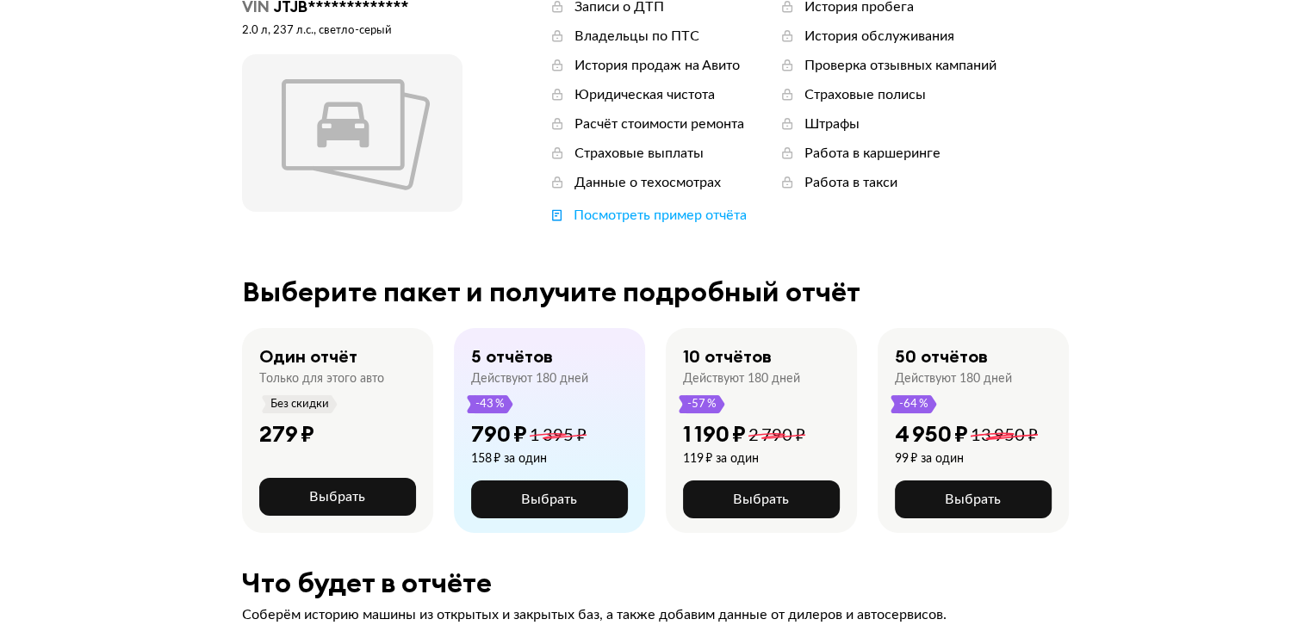
scroll to position [172, 0]
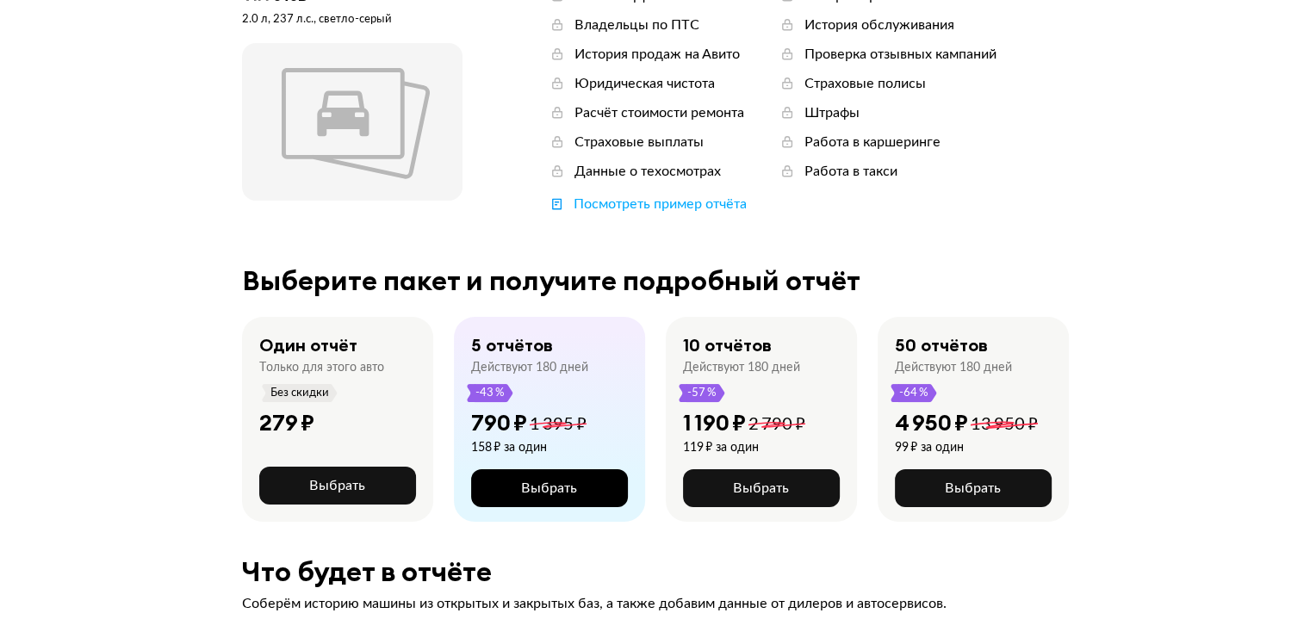
click at [592, 486] on button "Выбрать" at bounding box center [549, 488] width 157 height 38
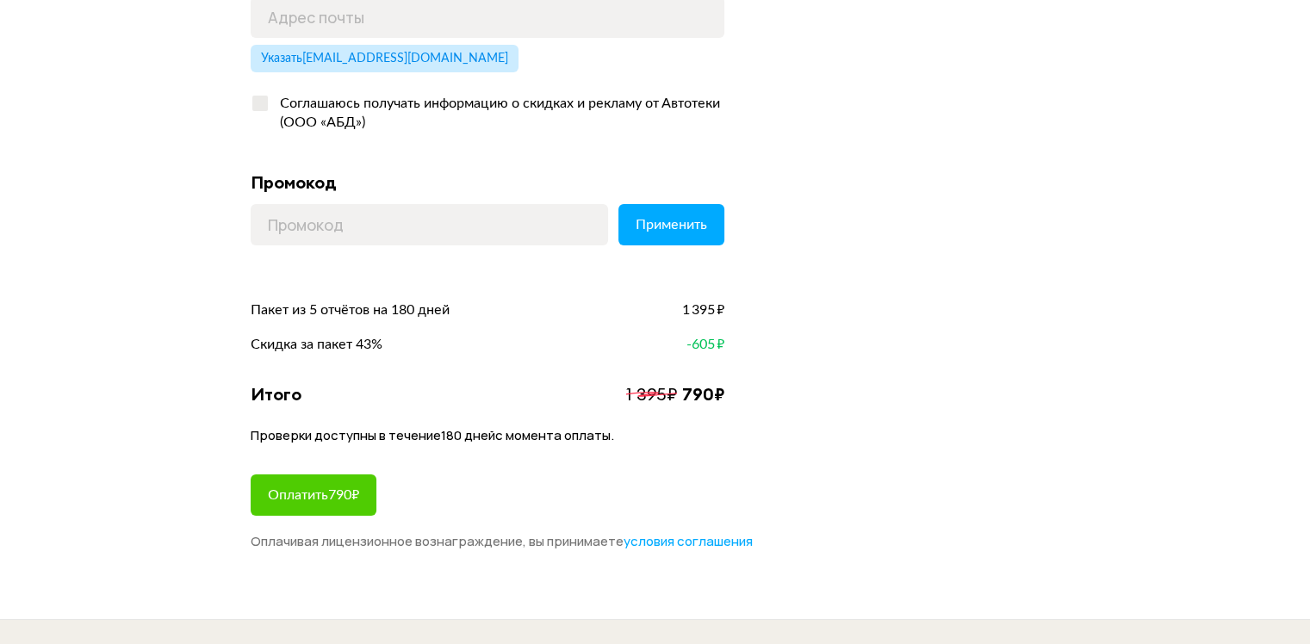
scroll to position [517, 0]
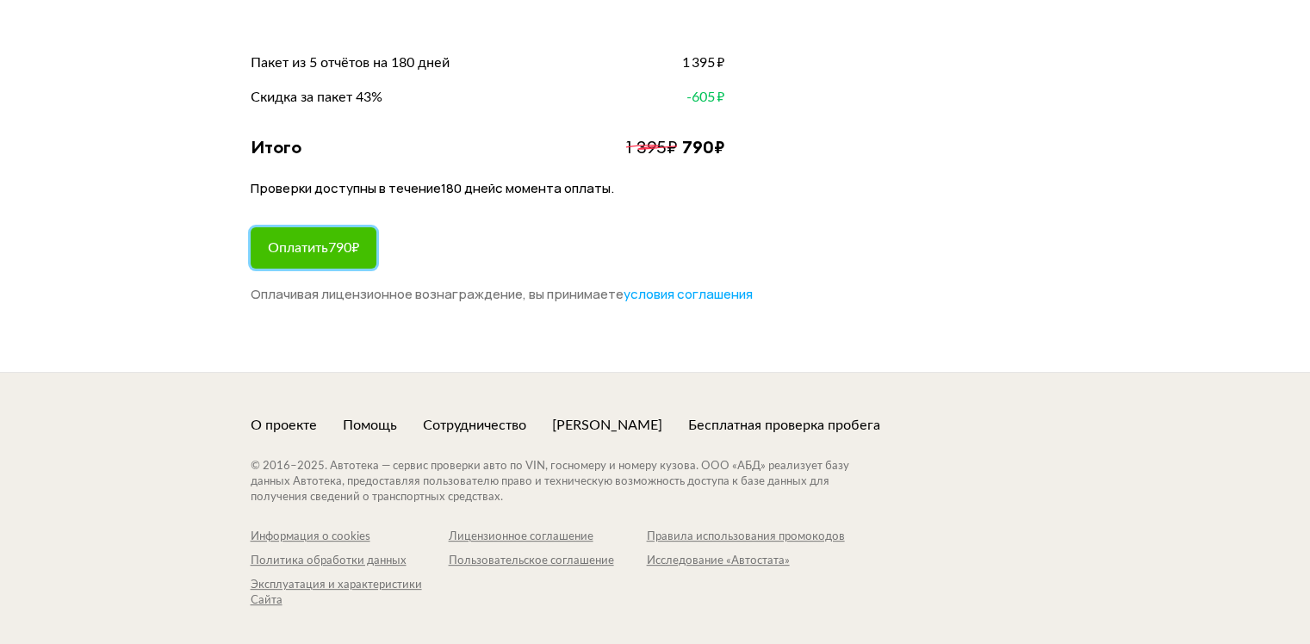
click at [372, 252] on button "Оплатить 790 ₽" at bounding box center [314, 247] width 126 height 41
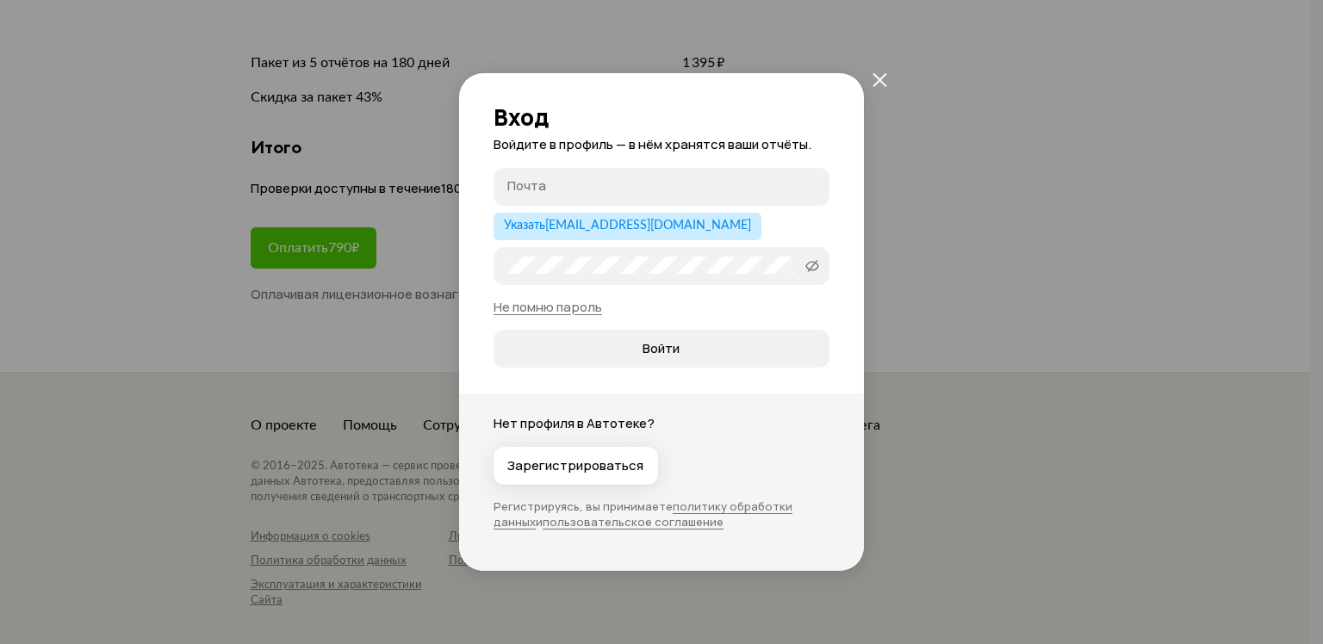
click at [357, 319] on div "Вход Войдите в профиль — в нём хранятся ваши отчёты. Почта Указать [EMAIL_ADDRE…" at bounding box center [661, 322] width 1323 height 644
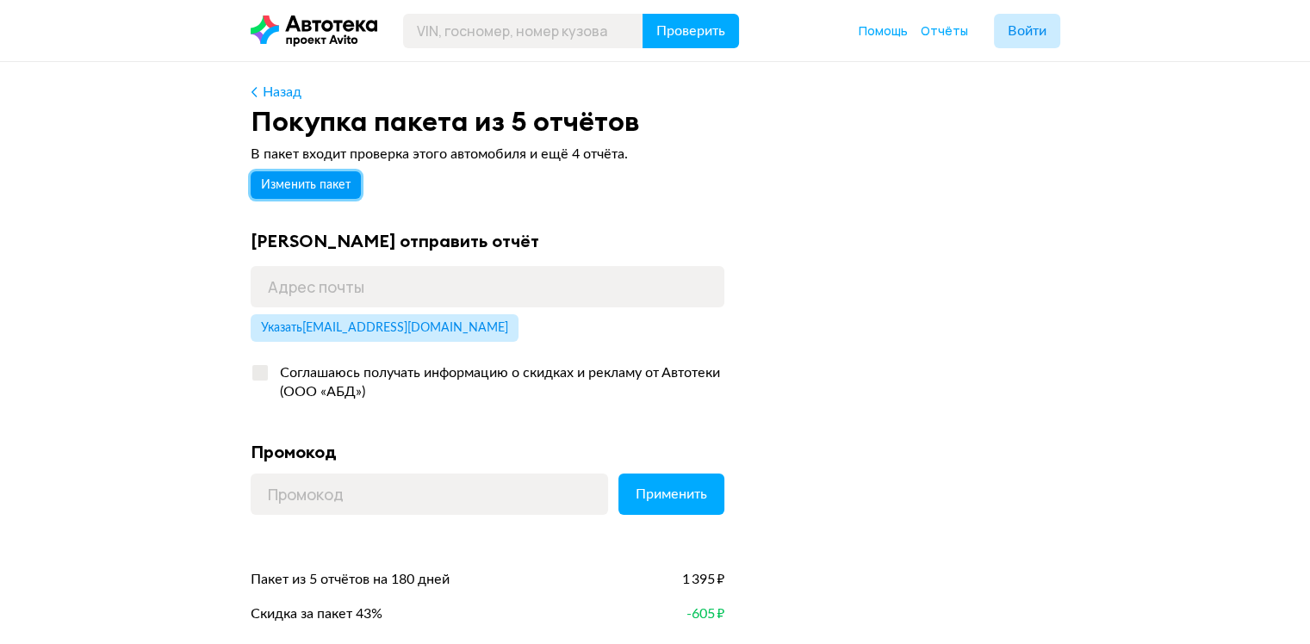
click at [331, 179] on span "Изменить пакет" at bounding box center [306, 185] width 90 height 12
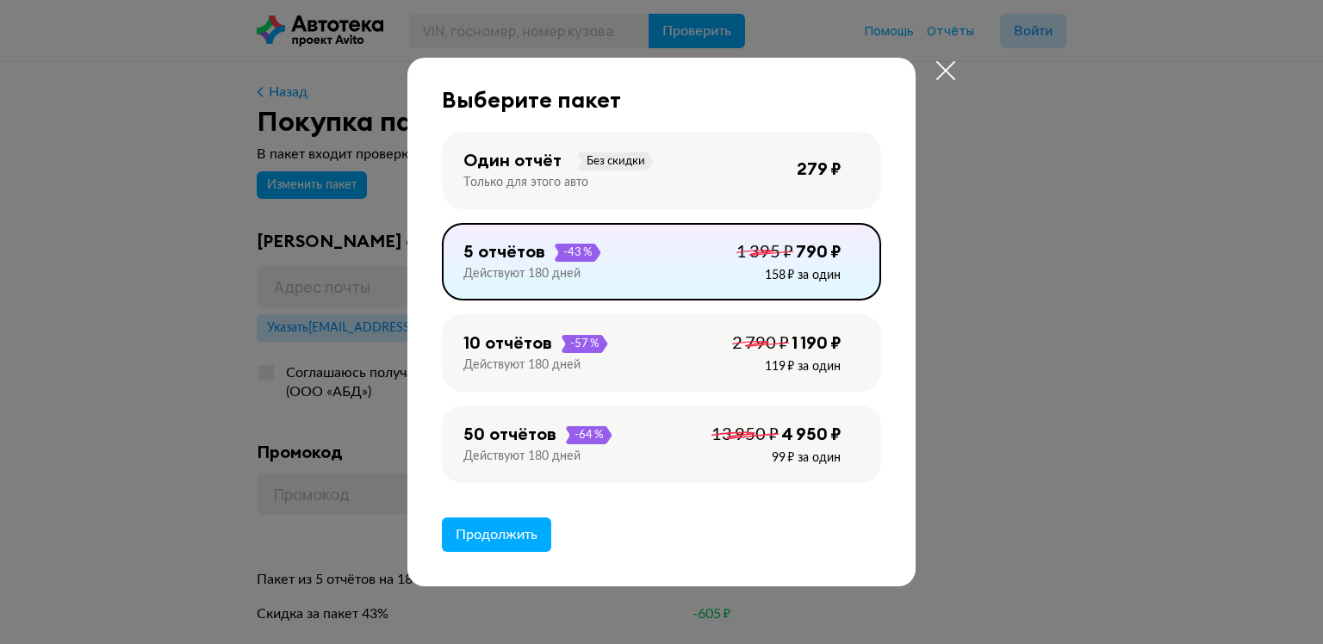
click at [538, 173] on div "Один отчёт Без скидки Только для этого авто" at bounding box center [530, 173] width 135 height 48
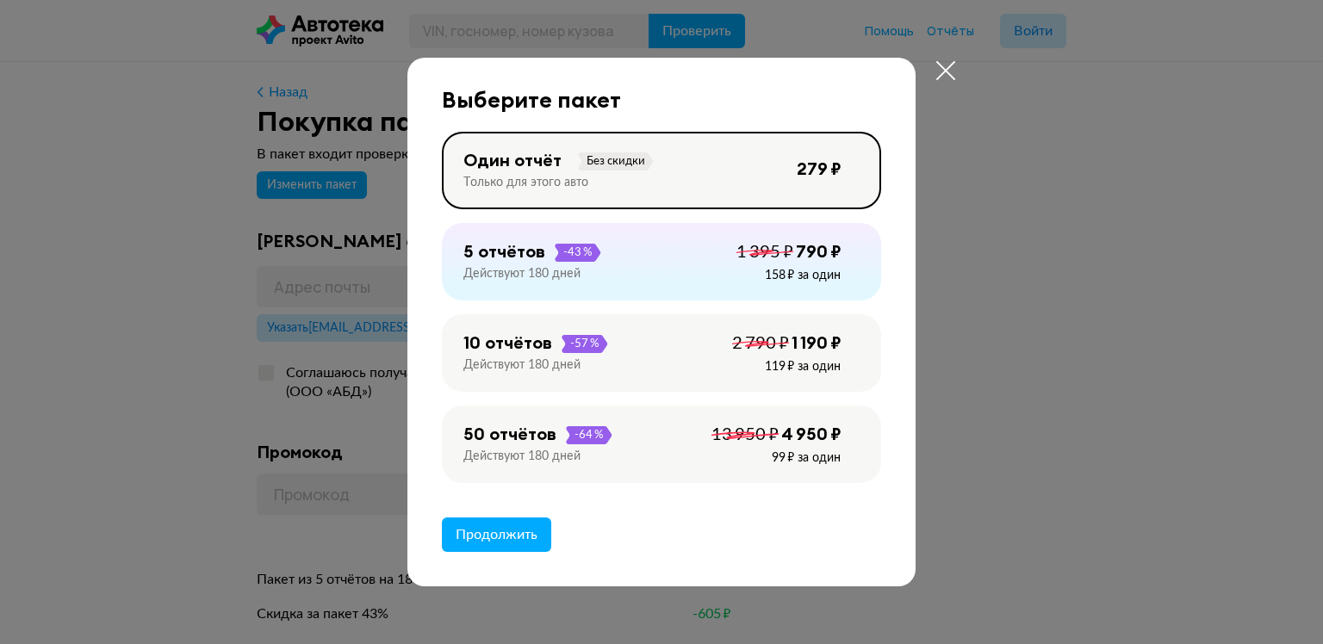
click at [510, 173] on div "Один отчёт Без скидки Только для этого авто" at bounding box center [530, 173] width 135 height 48
click at [506, 540] on span "Продолжить" at bounding box center [497, 535] width 82 height 14
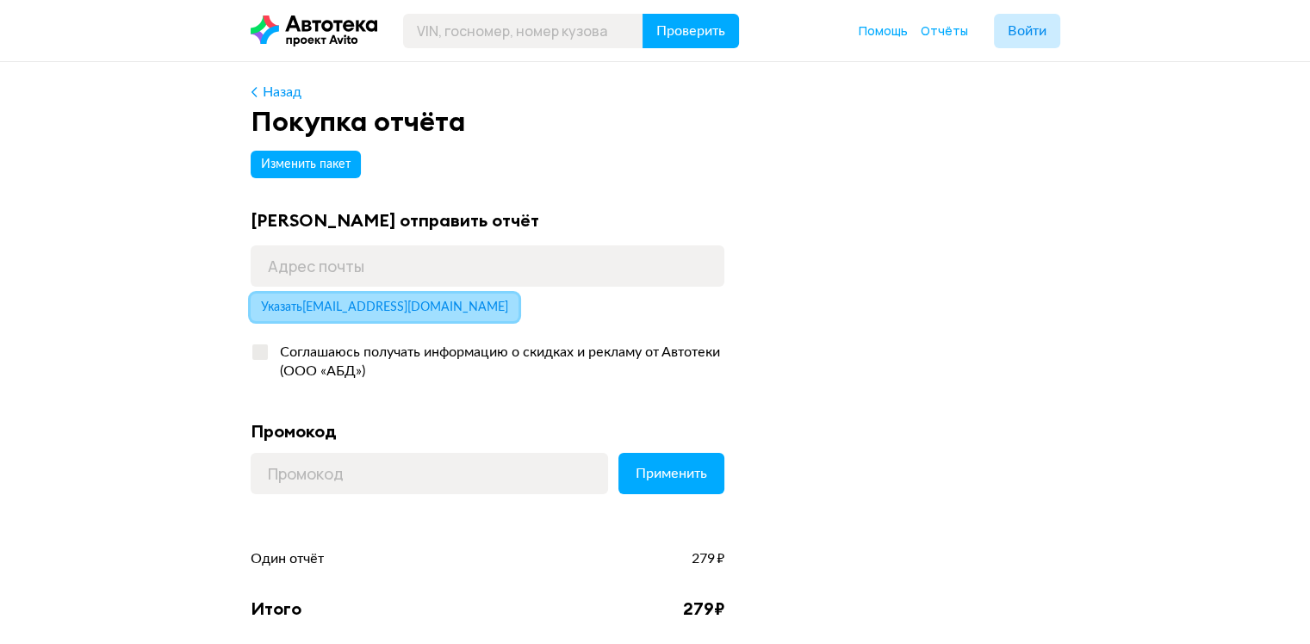
click at [366, 310] on span "Указать [EMAIL_ADDRESS][DOMAIN_NAME]" at bounding box center [384, 307] width 247 height 12
type input "[EMAIL_ADDRESS][DOMAIN_NAME]"
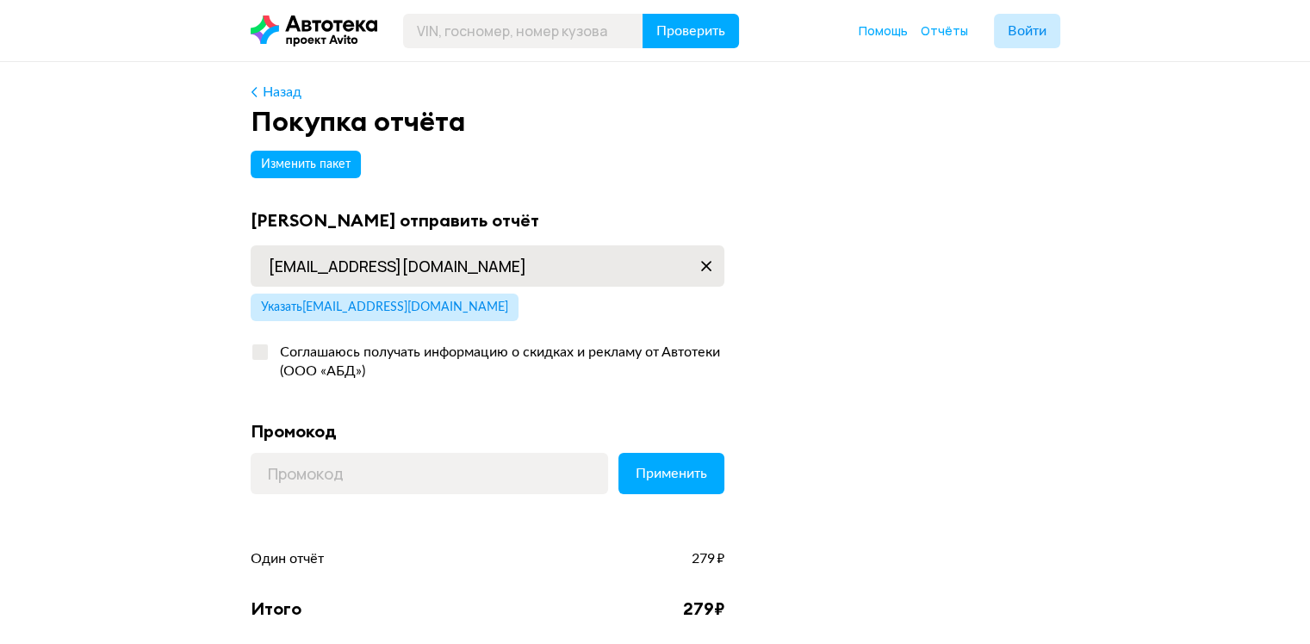
click at [705, 264] on icon at bounding box center [706, 266] width 10 height 10
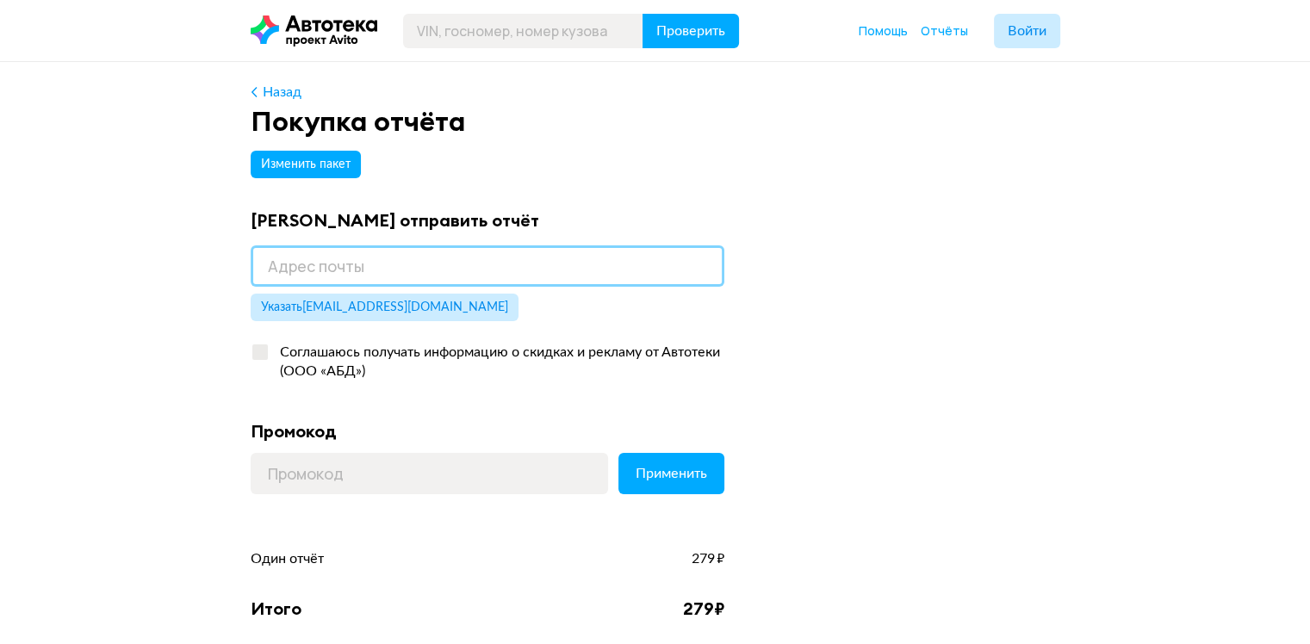
type input "ш"
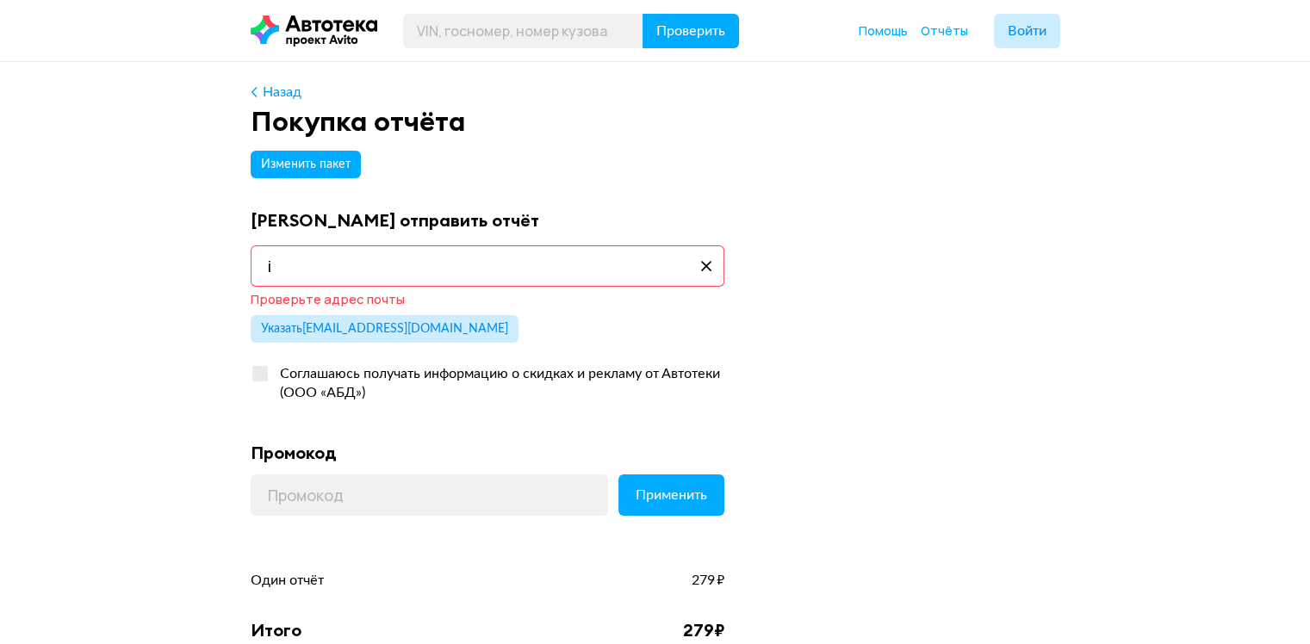
type input "[EMAIL_ADDRESS][DOMAIN_NAME]"
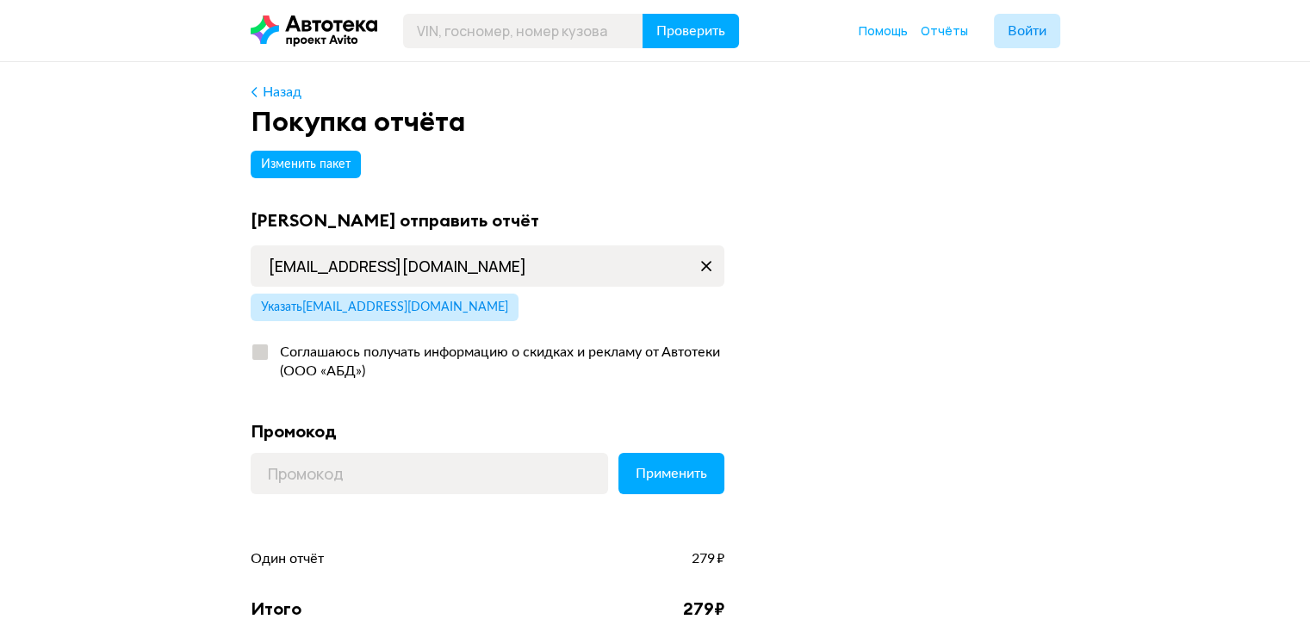
click at [262, 351] on div at bounding box center [260, 353] width 16 height 16
click at [262, 351] on input "Соглашаюсь получать информацию о скидках и рекламу от Автотеки (ООО «АБД»)" at bounding box center [256, 348] width 11 height 11
checkbox input "true"
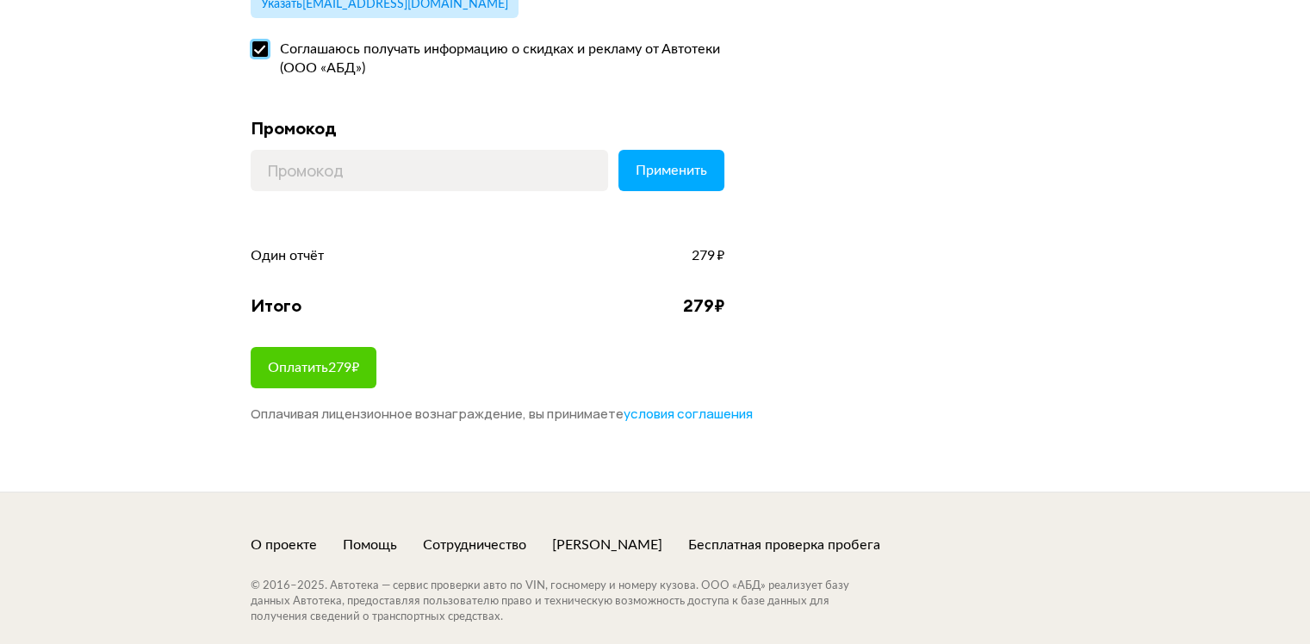
scroll to position [345, 0]
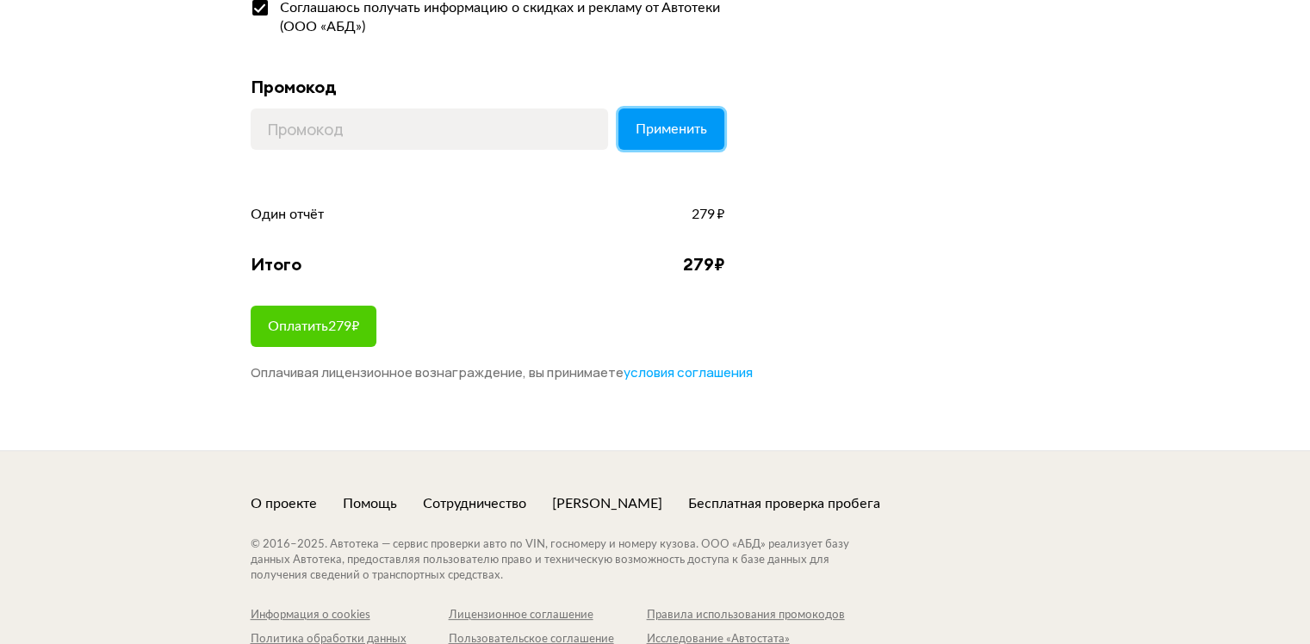
click at [670, 126] on span "Применить" at bounding box center [671, 129] width 71 height 14
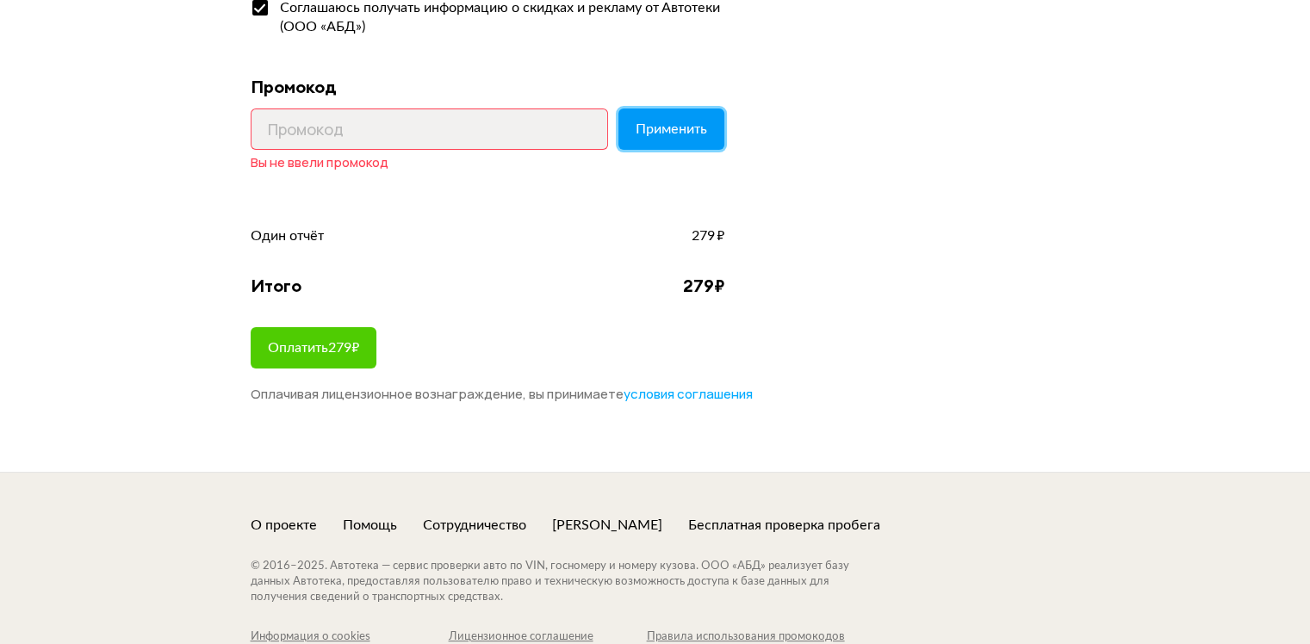
click at [670, 126] on span "Применить" at bounding box center [671, 129] width 71 height 14
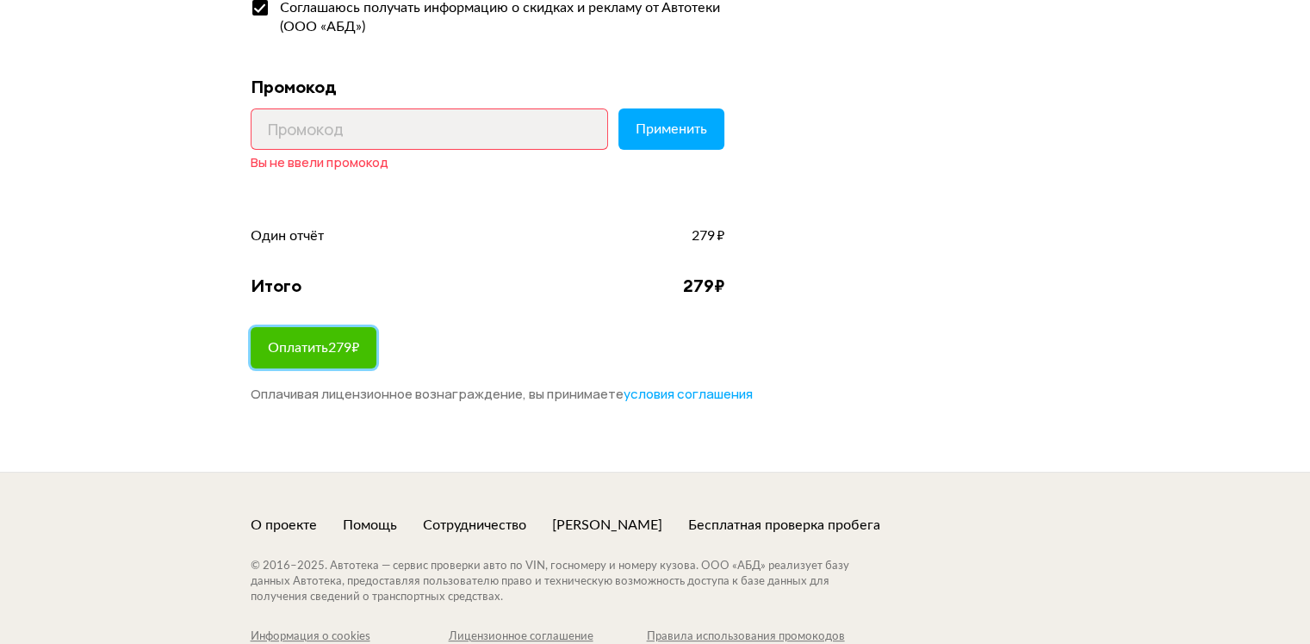
click at [347, 354] on span "Оплатить 279 ₽" at bounding box center [313, 348] width 91 height 14
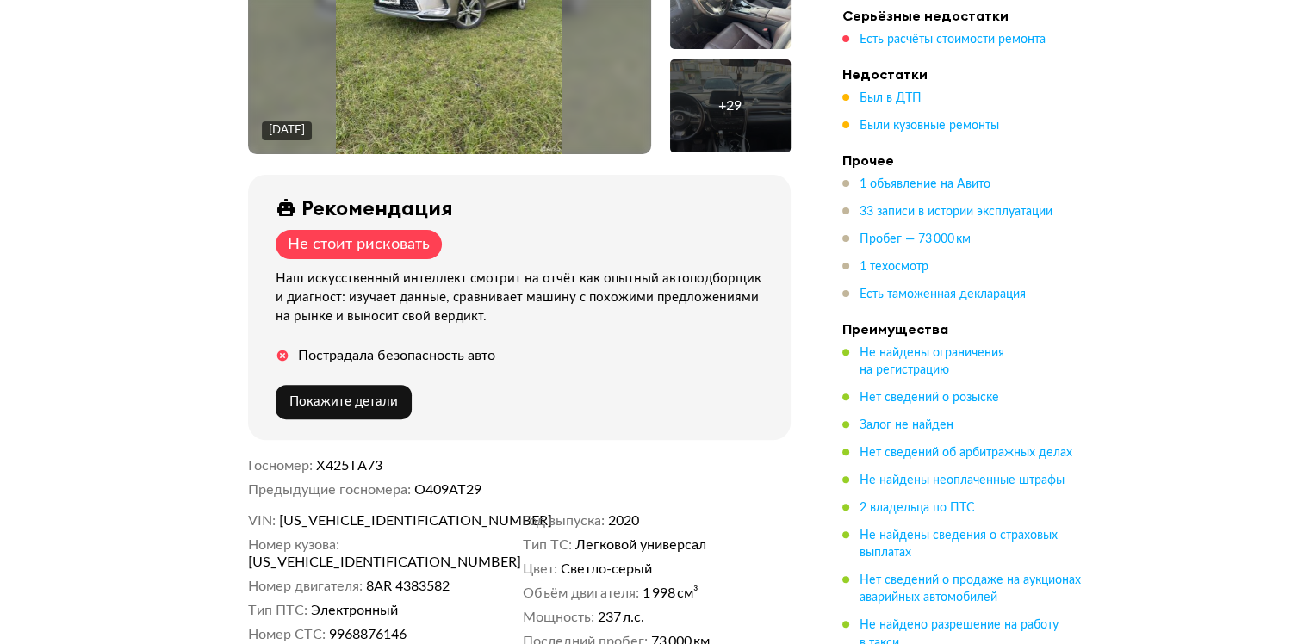
scroll to position [517, 0]
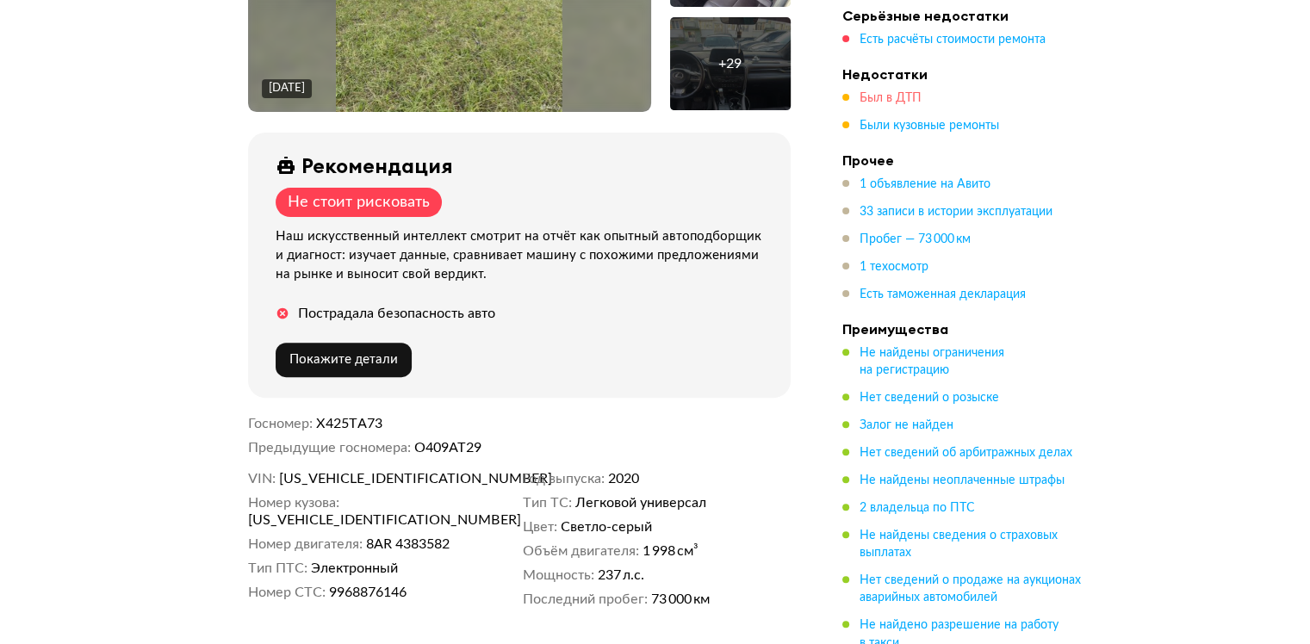
click at [872, 96] on span "Был в ДТП" at bounding box center [891, 98] width 62 height 12
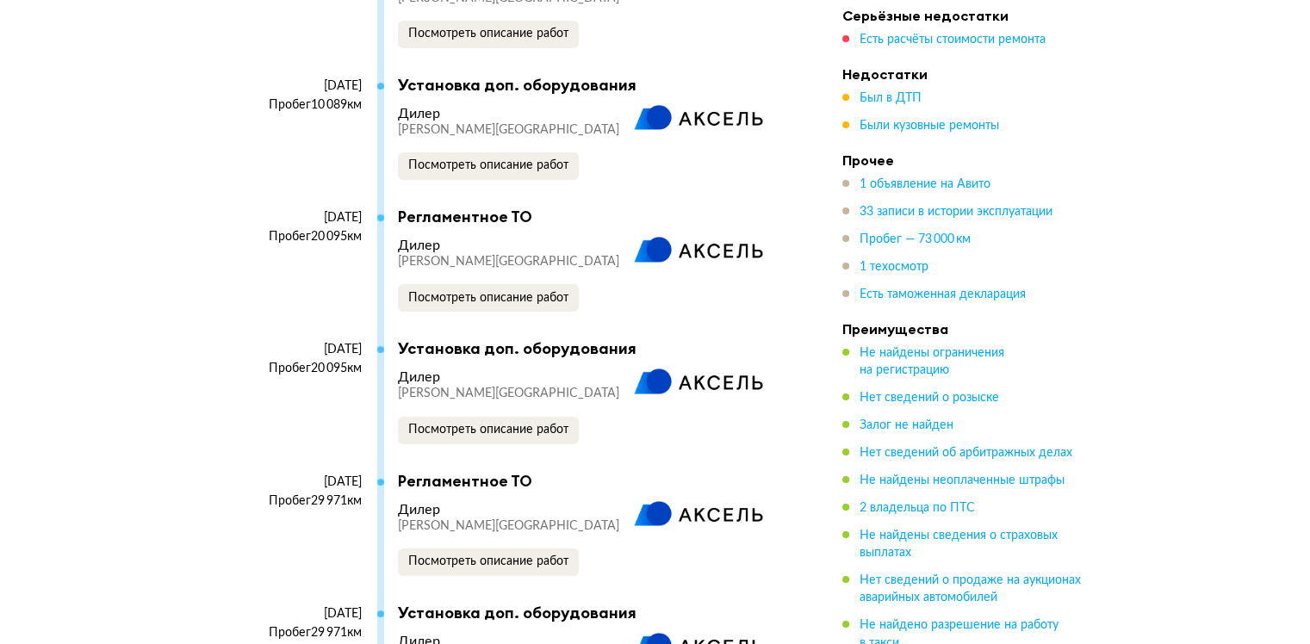
scroll to position [5737, 0]
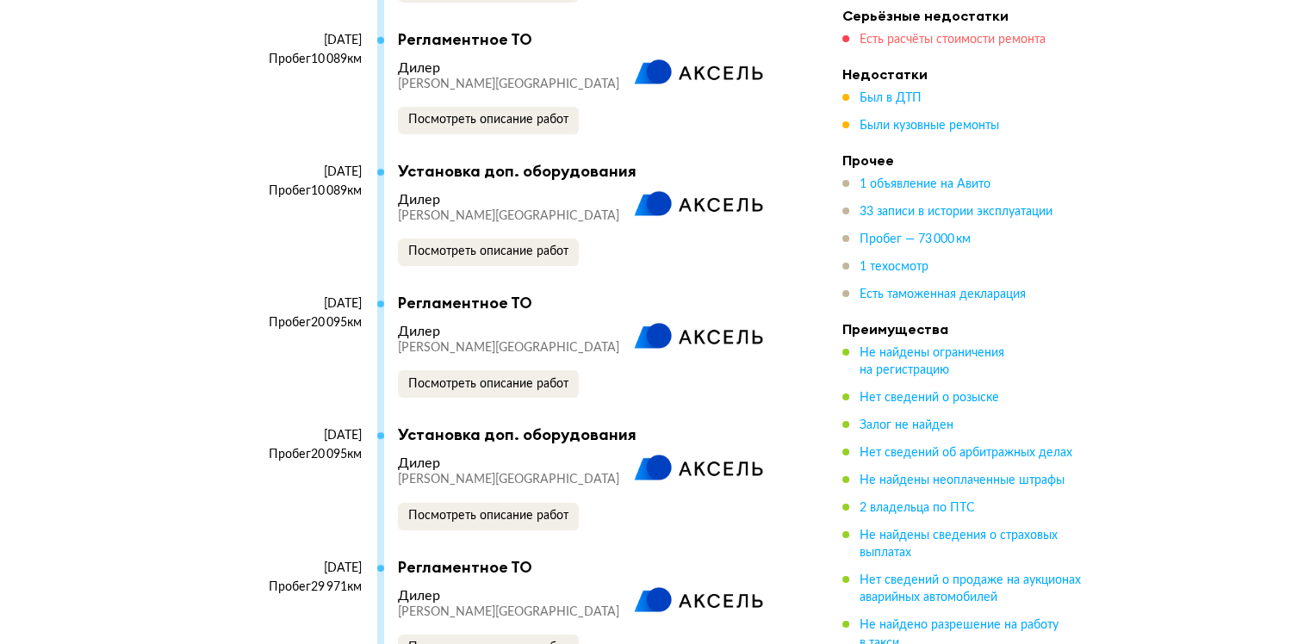
click at [999, 38] on span "Есть расчёты стоимости ремонта" at bounding box center [953, 40] width 186 height 12
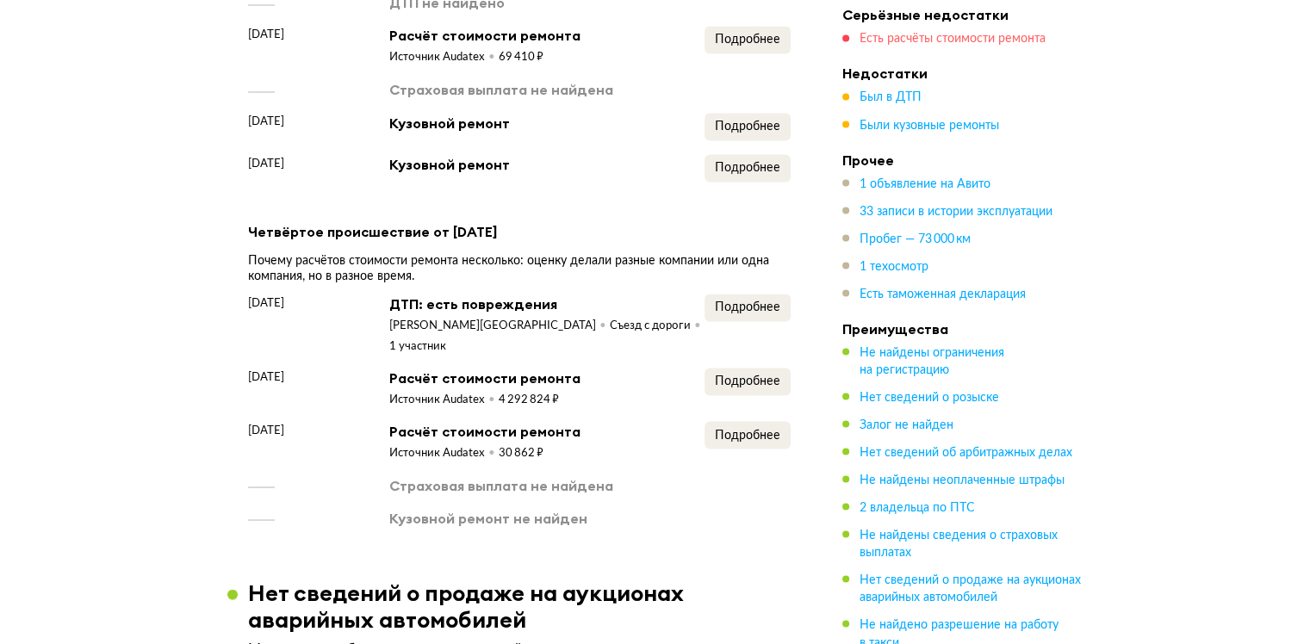
scroll to position [3052, 0]
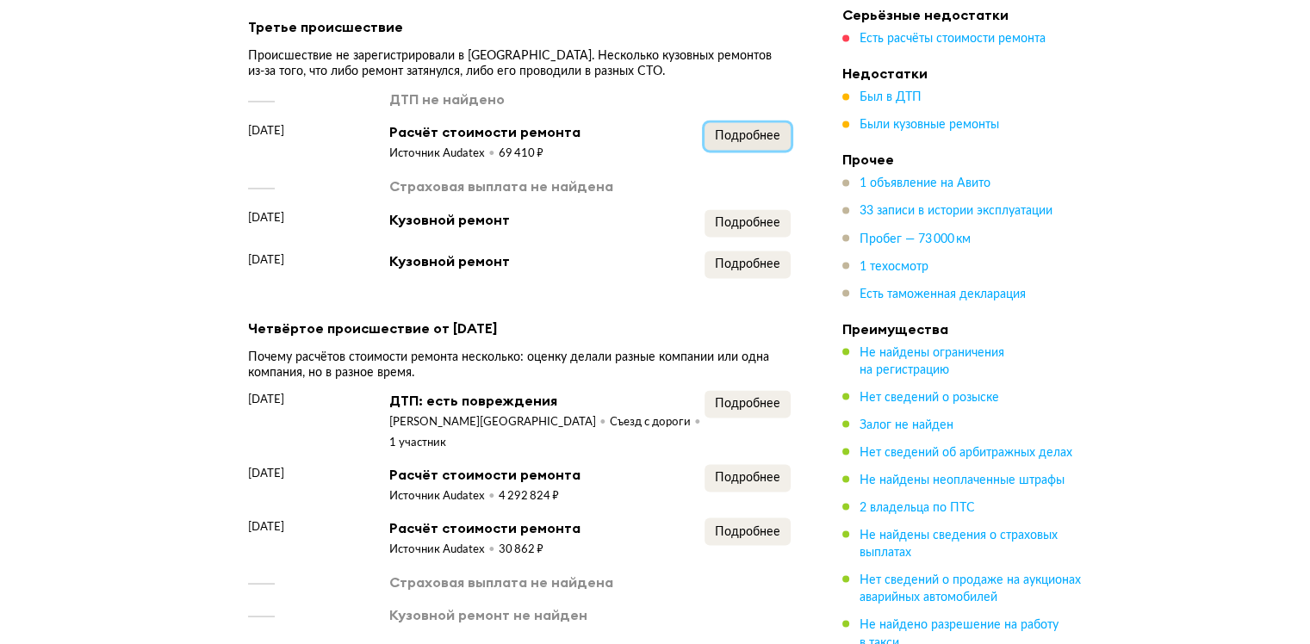
click at [748, 130] on span "Подробнее" at bounding box center [747, 136] width 65 height 12
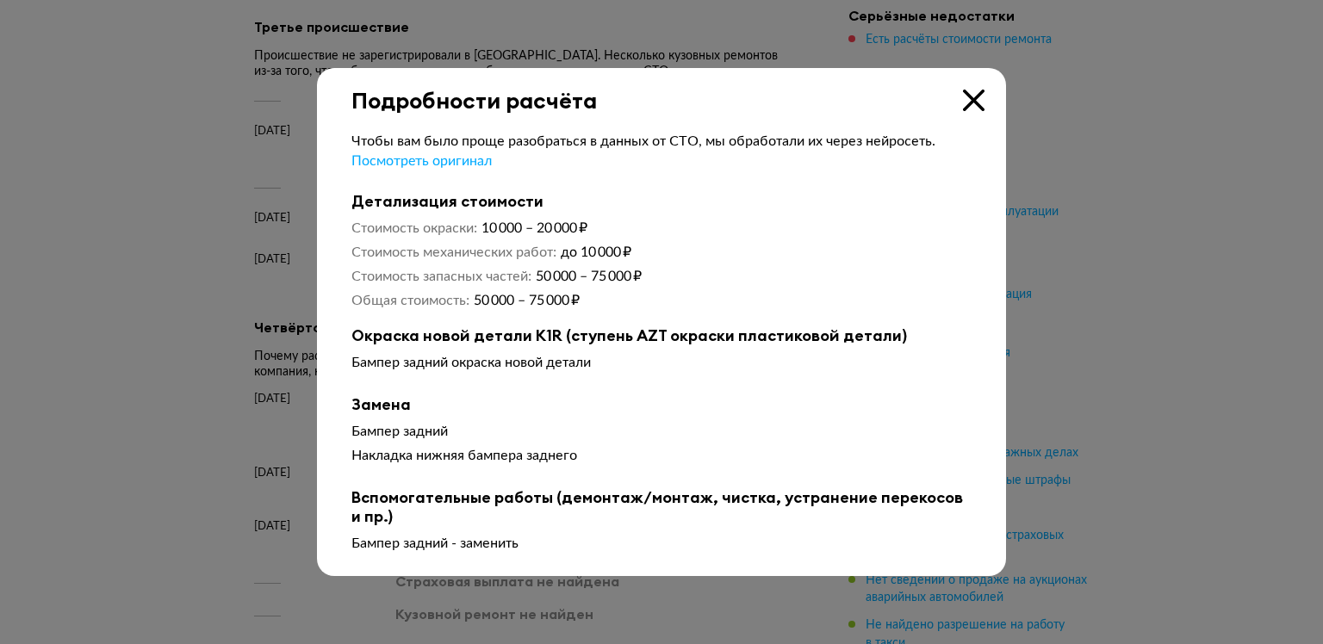
drag, startPoint x: 680, startPoint y: 87, endPoint x: 744, endPoint y: 87, distance: 64.6
click at [744, 87] on div "Подробности расчёта" at bounding box center [661, 91] width 689 height 46
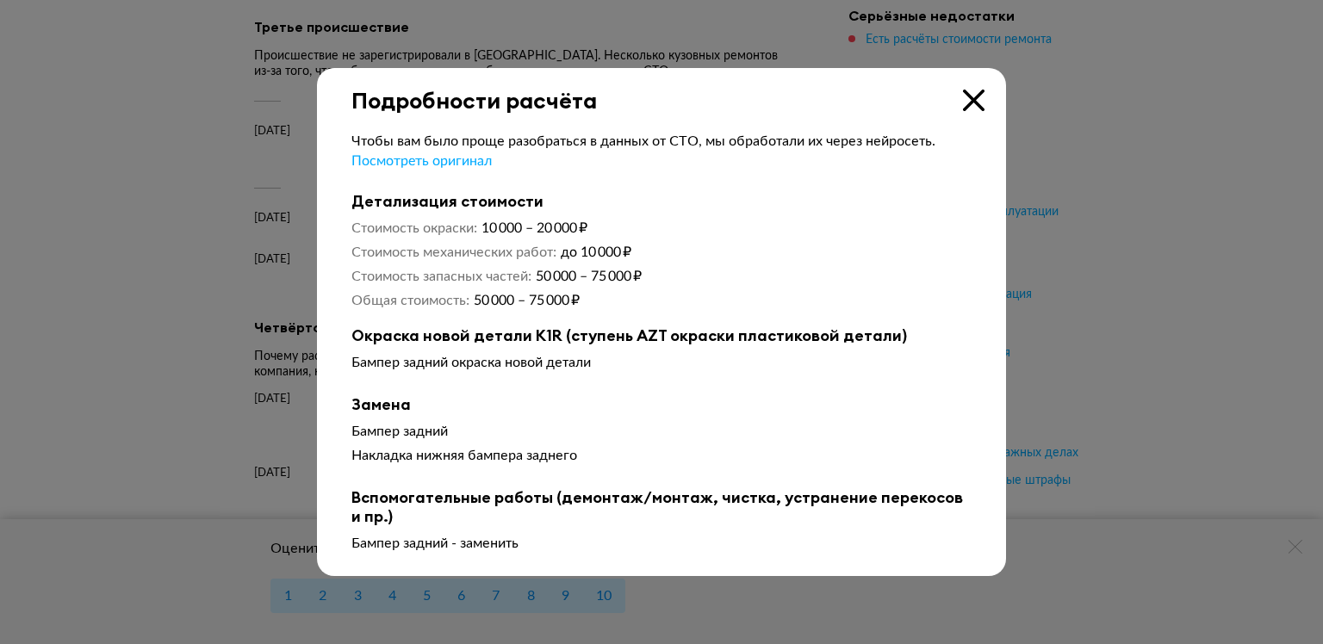
click at [972, 96] on icon at bounding box center [974, 101] width 22 height 22
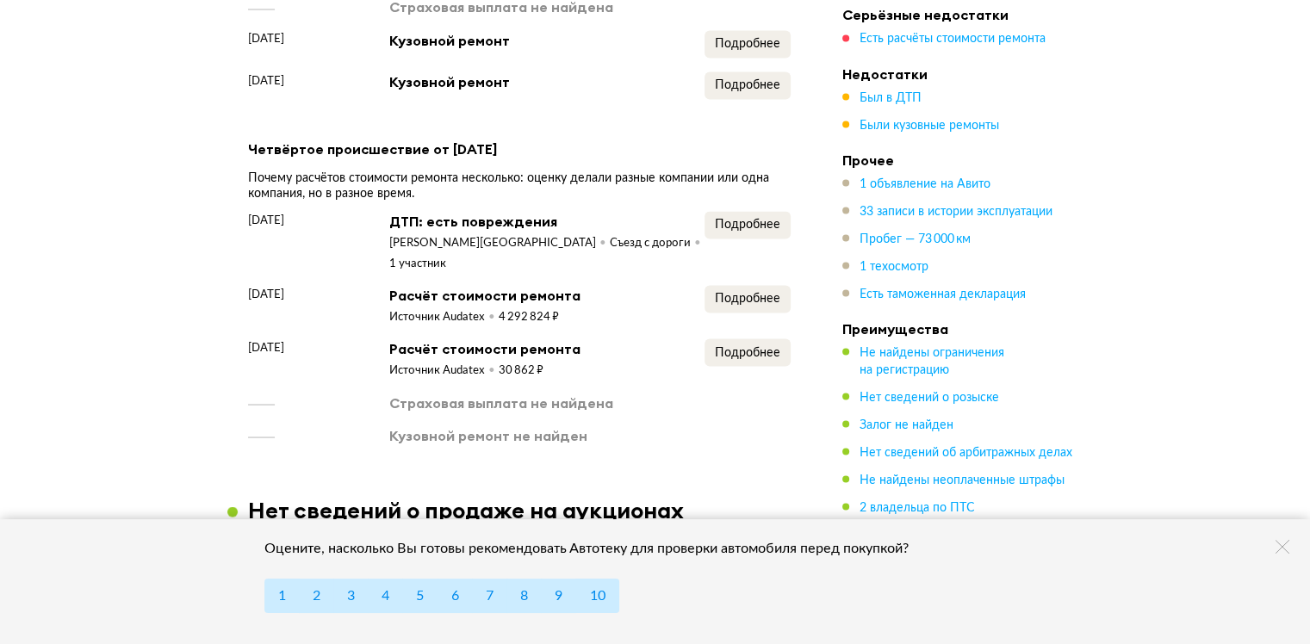
scroll to position [3224, 0]
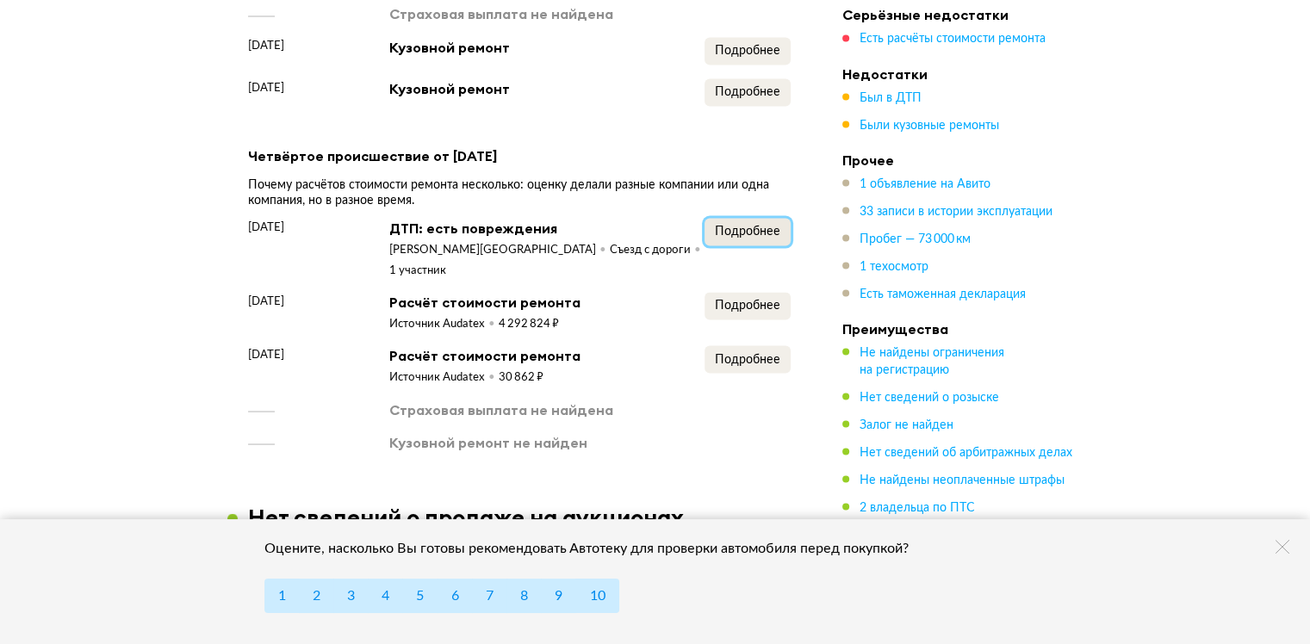
click at [734, 225] on span "Подробнее" at bounding box center [747, 231] width 65 height 12
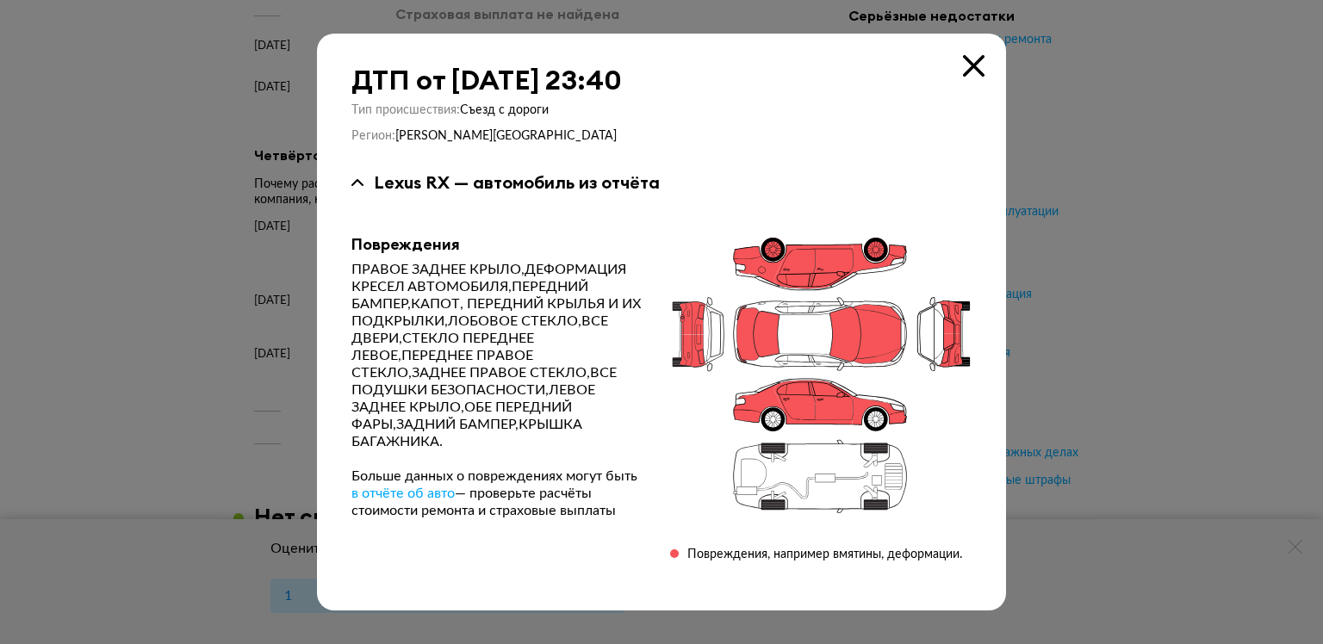
click at [975, 61] on icon at bounding box center [974, 66] width 22 height 22
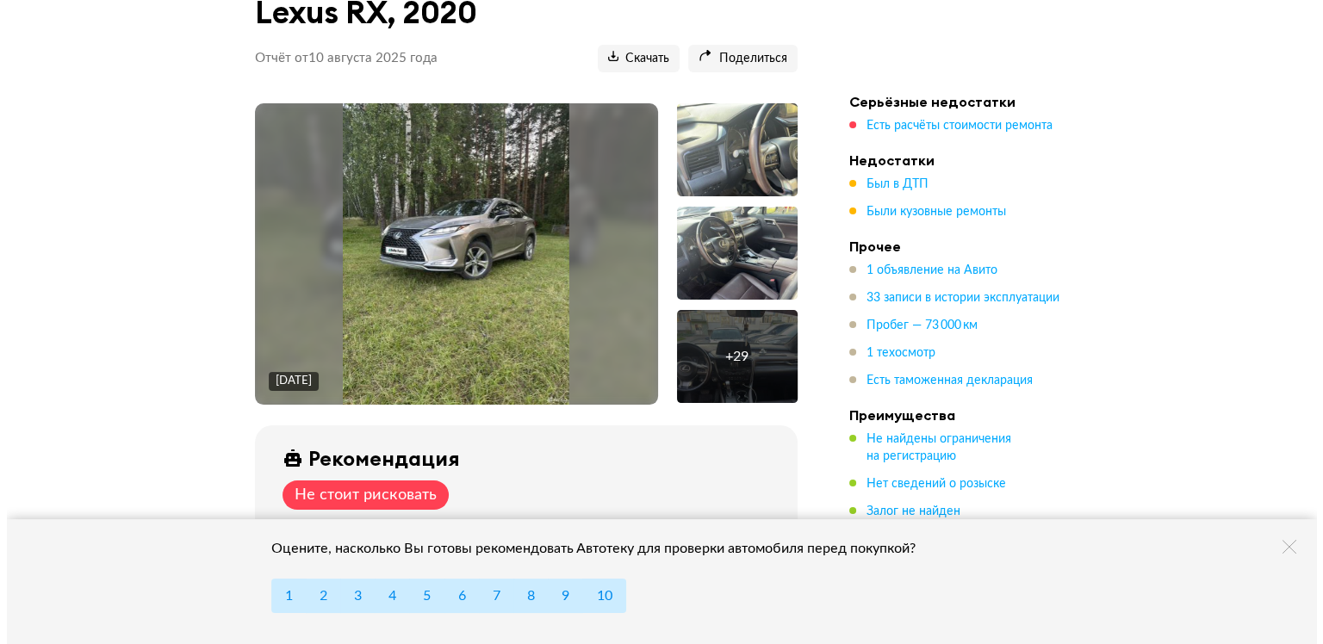
scroll to position [241, 0]
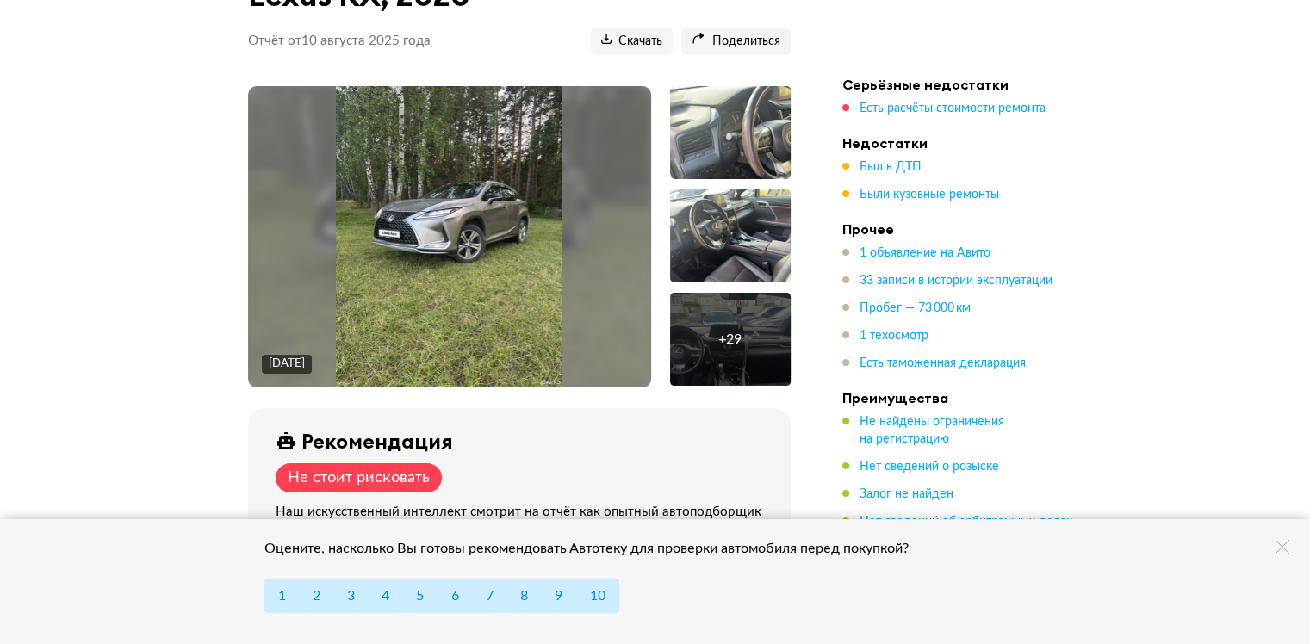
click at [463, 195] on img at bounding box center [449, 236] width 227 height 301
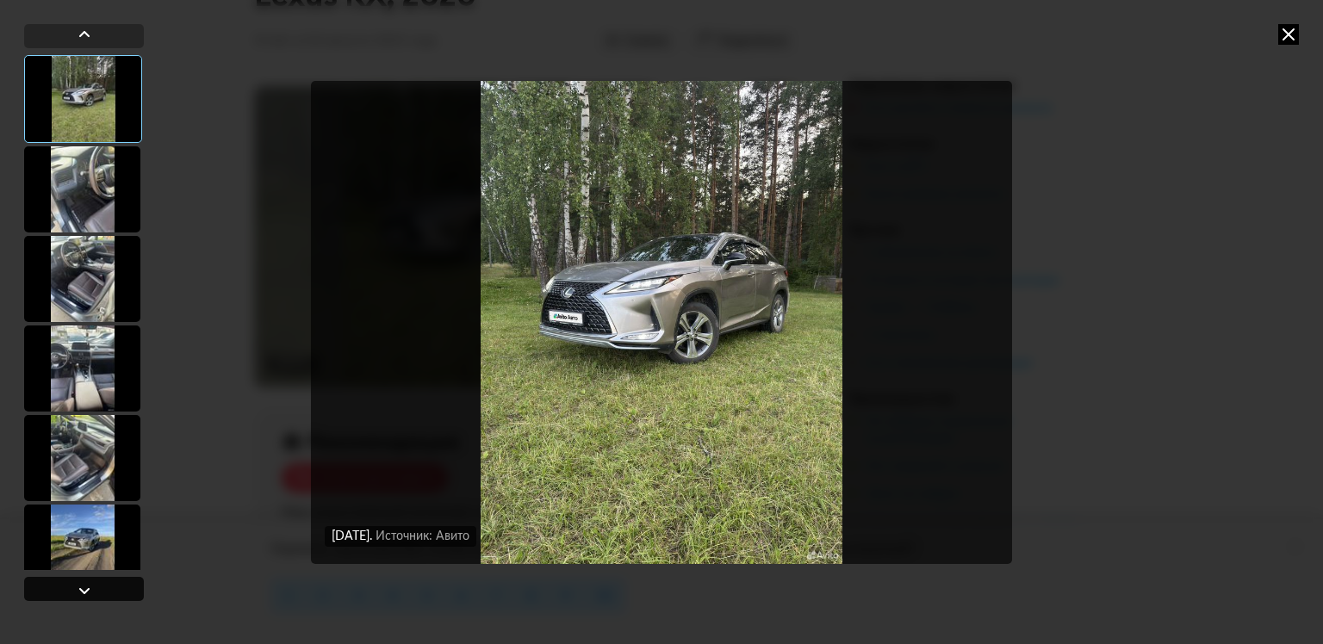
click at [88, 586] on div at bounding box center [84, 591] width 21 height 21
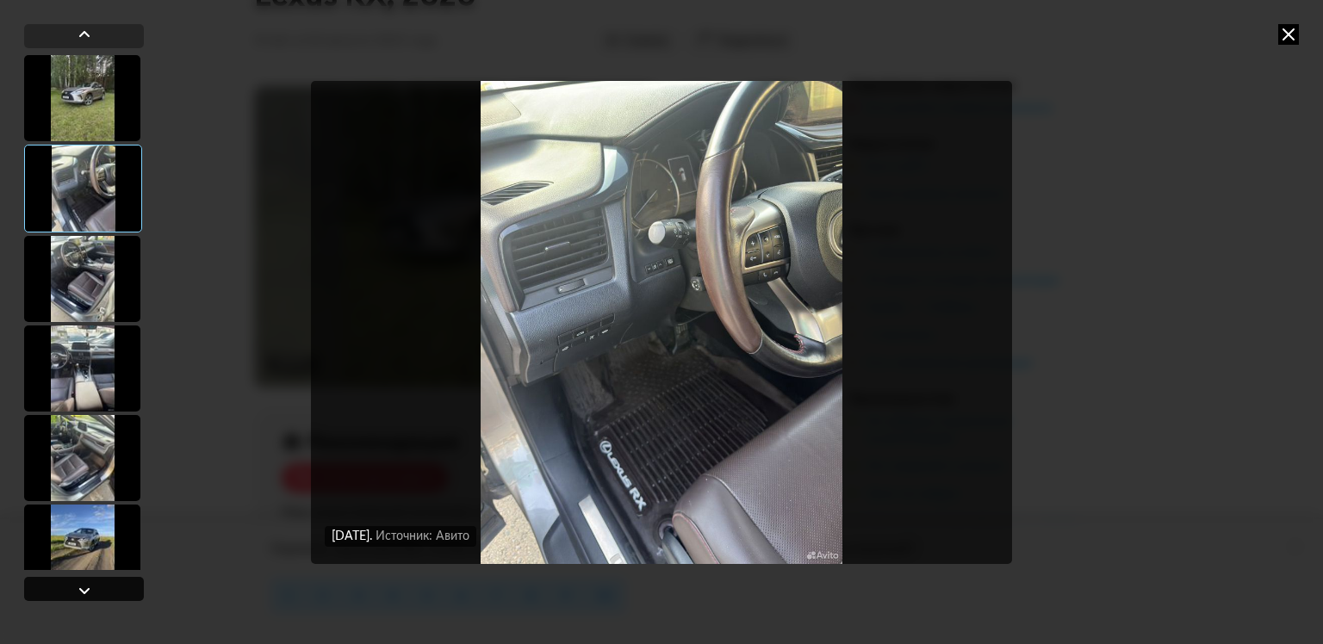
click at [88, 586] on div at bounding box center [84, 591] width 21 height 21
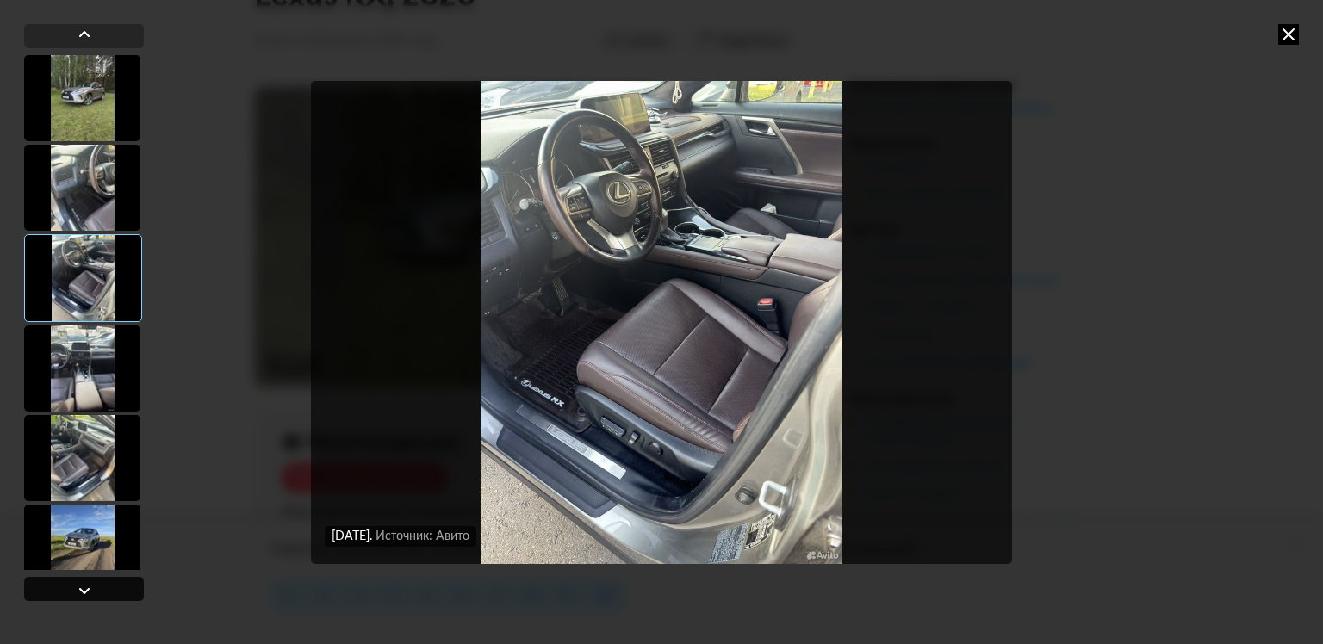
click at [88, 586] on div at bounding box center [84, 591] width 21 height 21
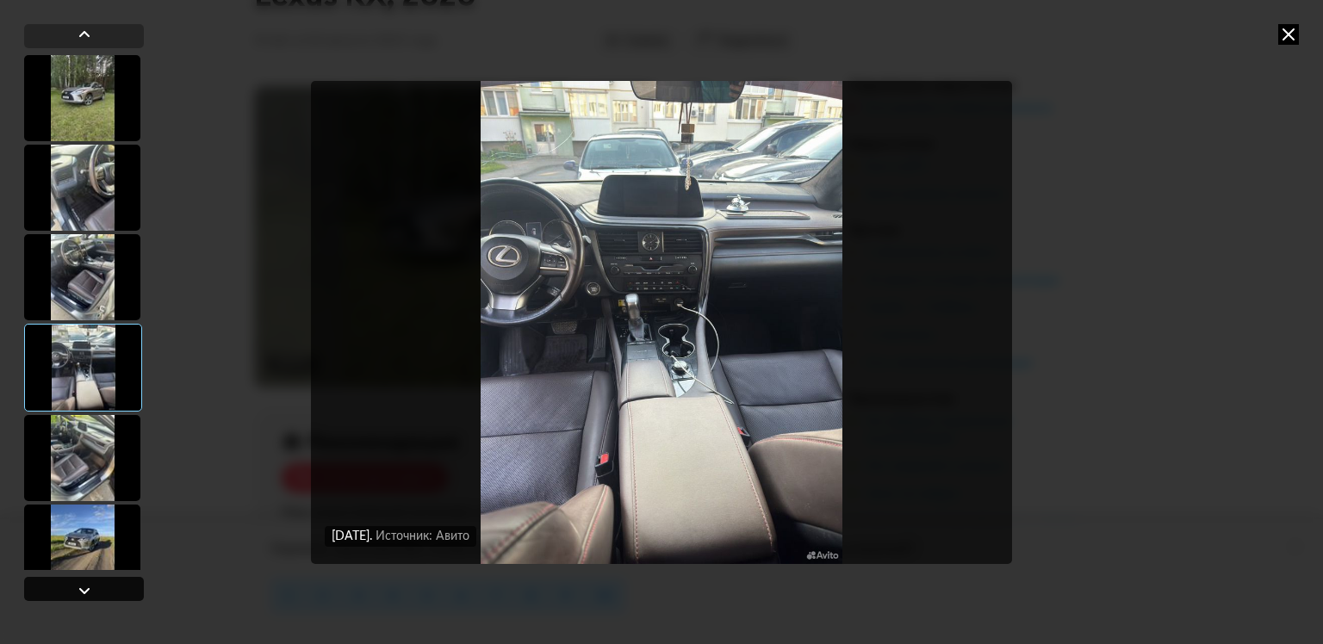
click at [88, 586] on div at bounding box center [84, 591] width 21 height 21
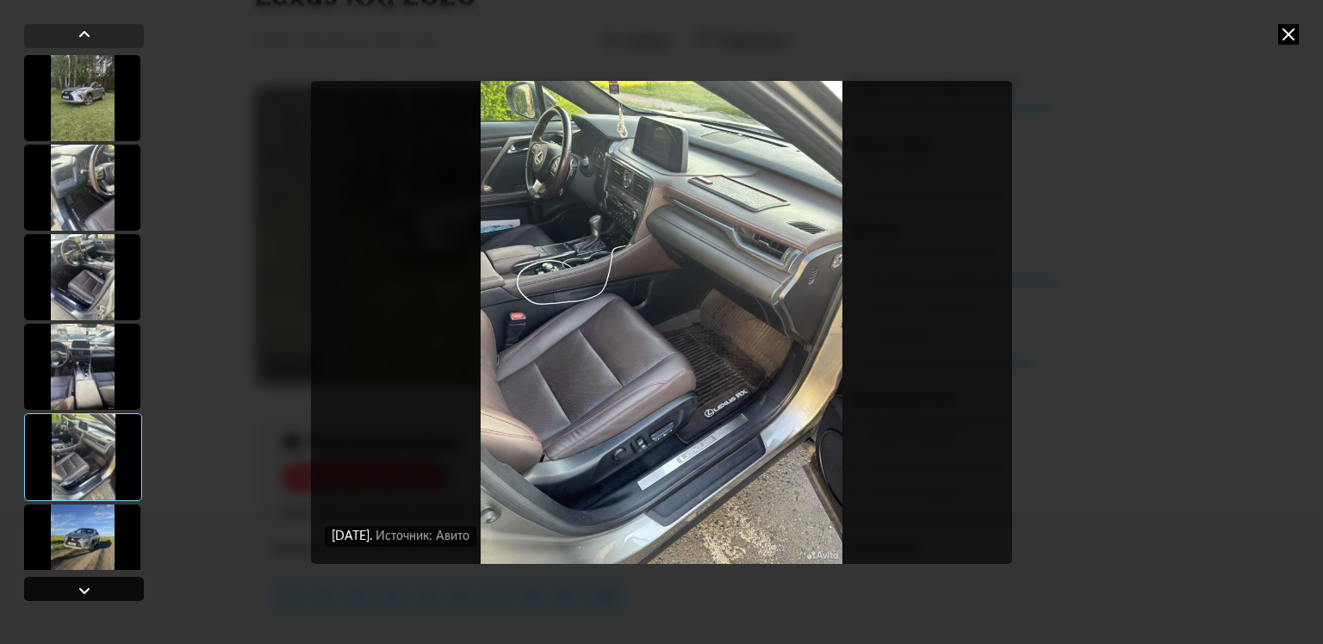
click at [88, 586] on div at bounding box center [84, 591] width 21 height 21
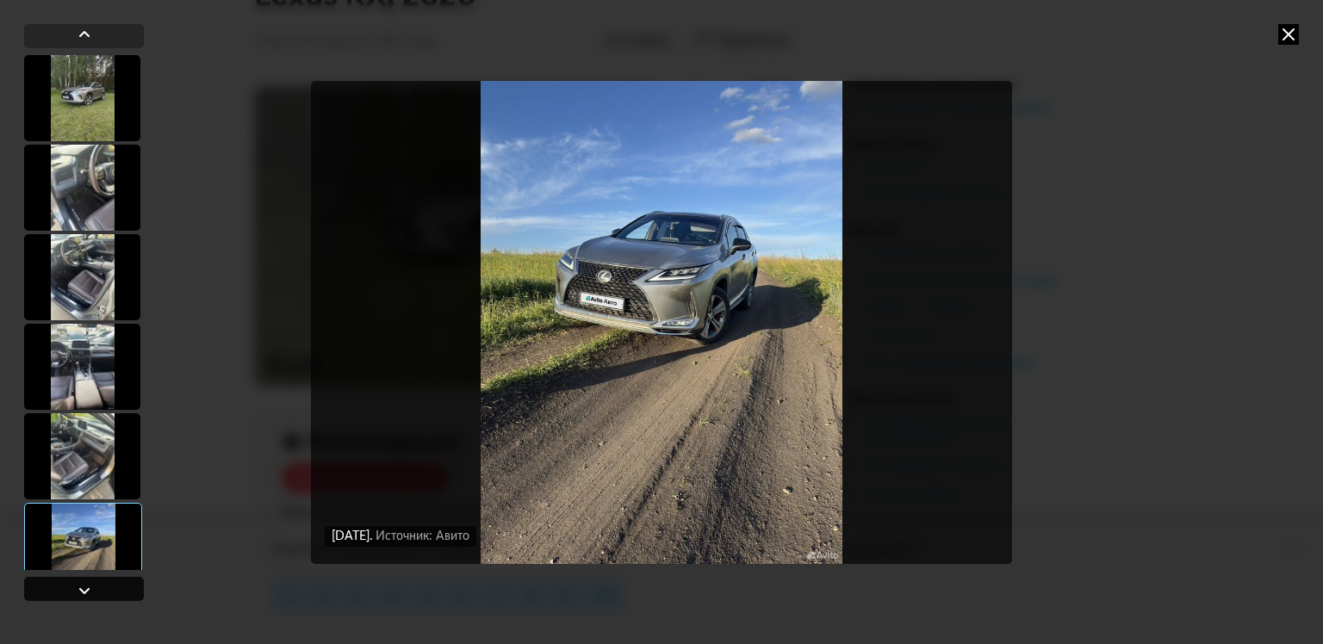
click at [88, 586] on div at bounding box center [84, 591] width 21 height 21
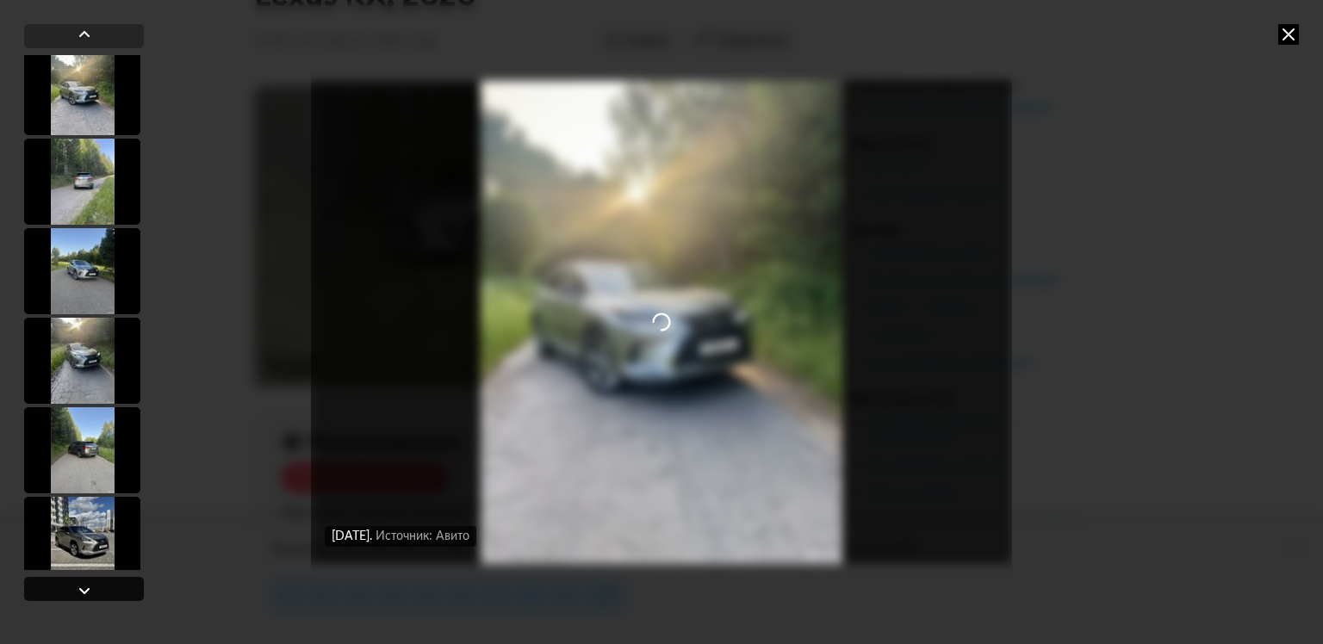
scroll to position [544, 0]
click at [88, 586] on div at bounding box center [84, 591] width 21 height 21
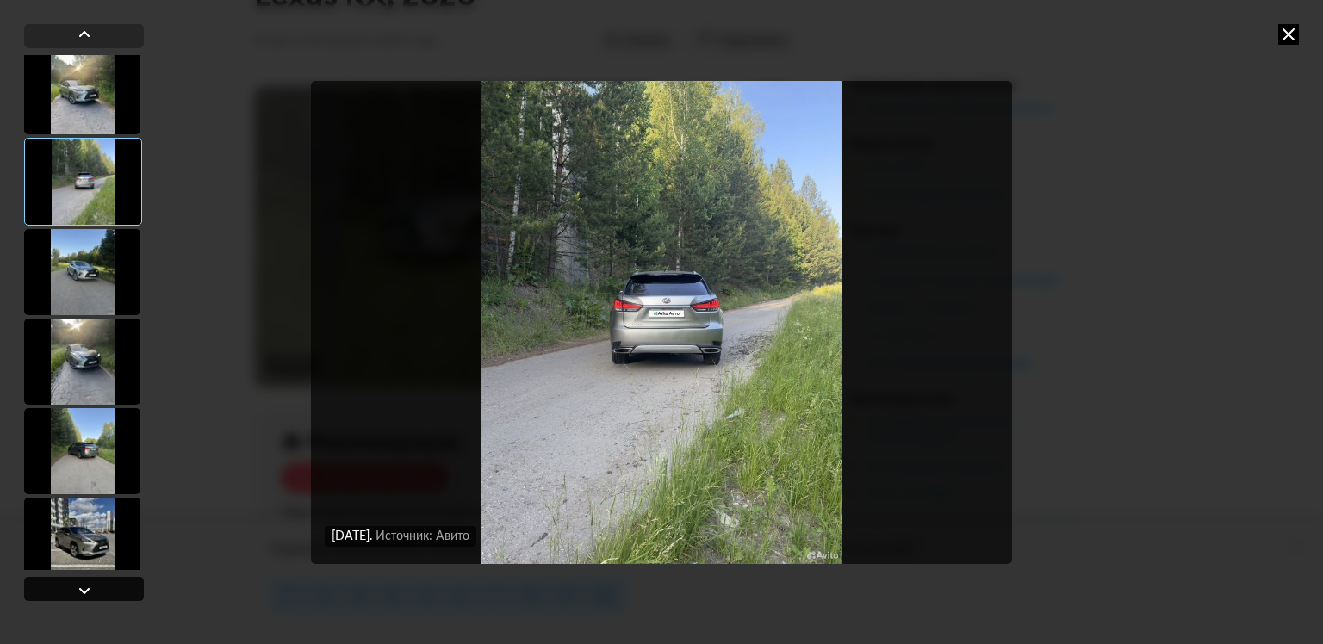
click at [88, 586] on div at bounding box center [84, 591] width 21 height 21
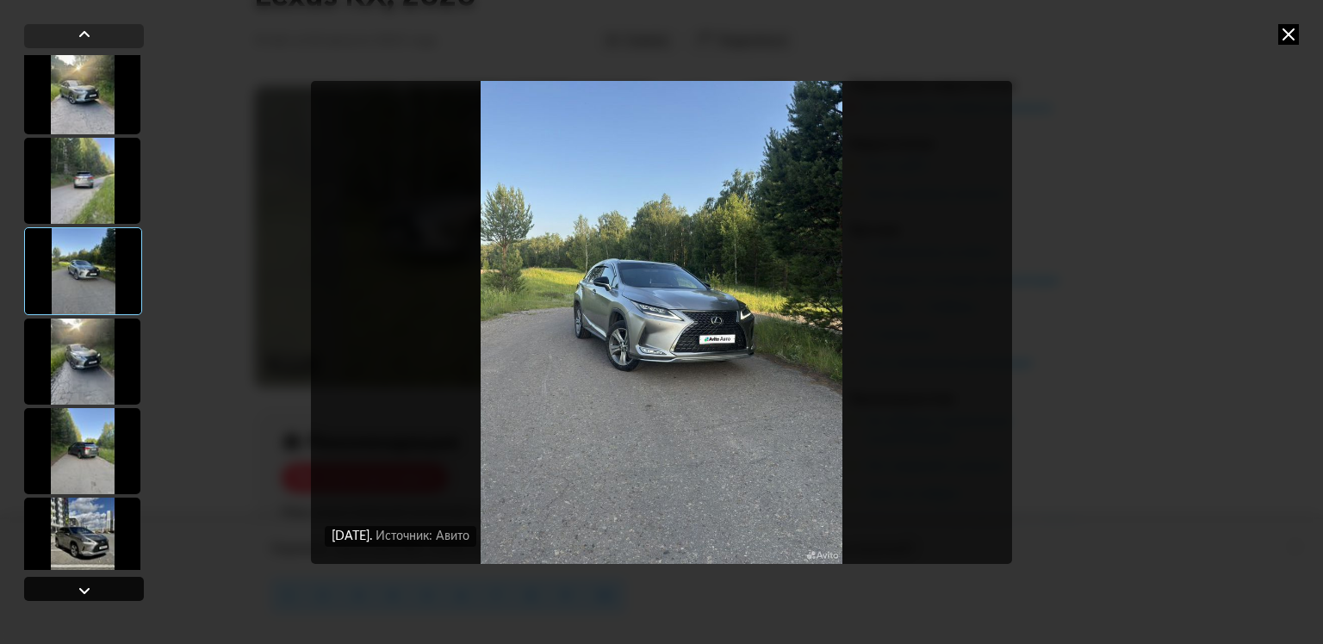
click at [88, 586] on div at bounding box center [84, 591] width 21 height 21
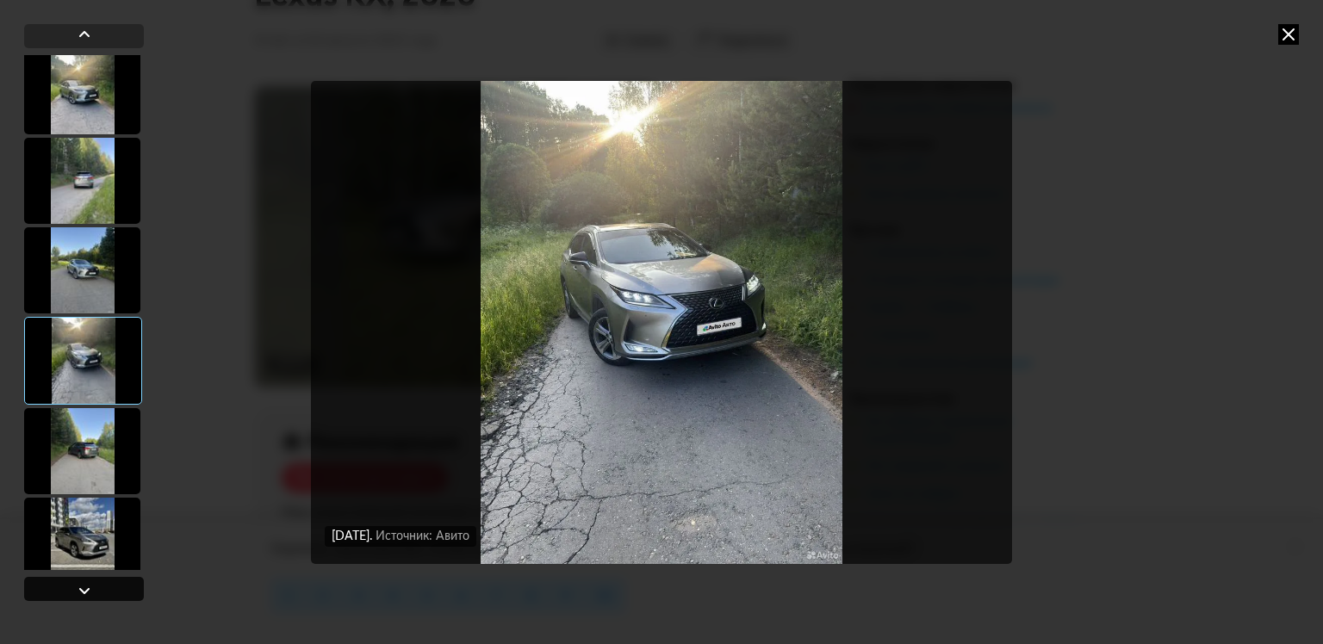
click at [94, 593] on div at bounding box center [84, 589] width 120 height 24
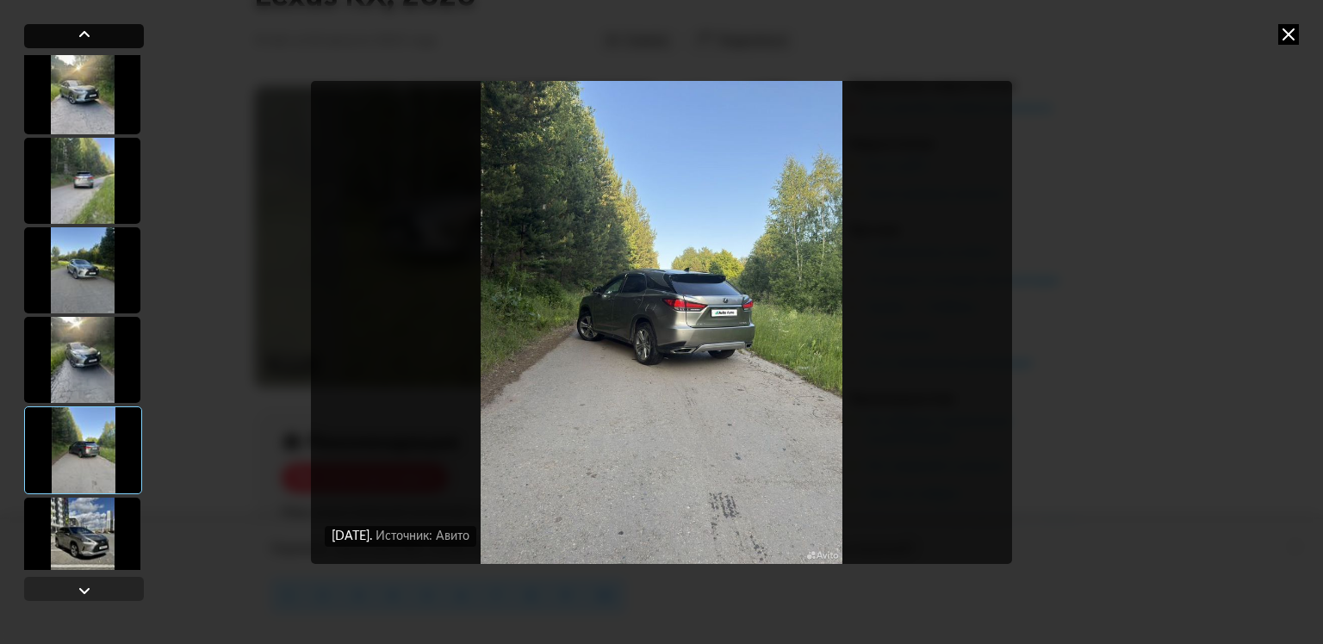
click at [98, 42] on div at bounding box center [84, 36] width 120 height 24
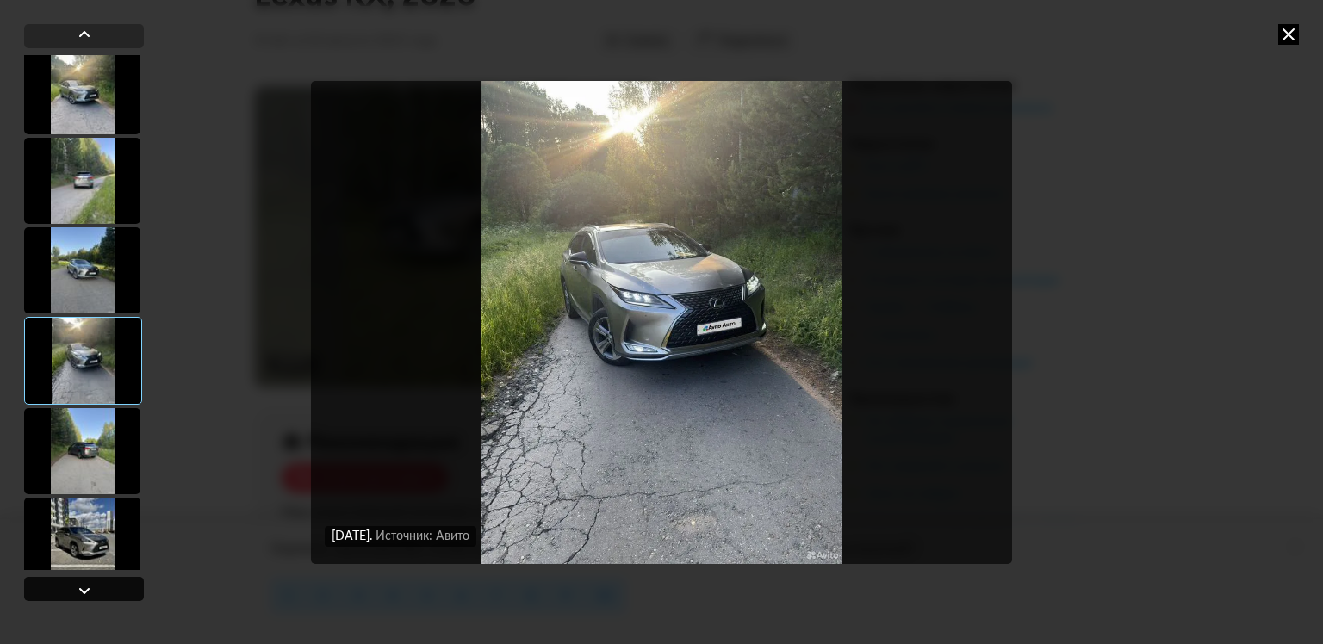
click at [87, 590] on div at bounding box center [84, 591] width 21 height 21
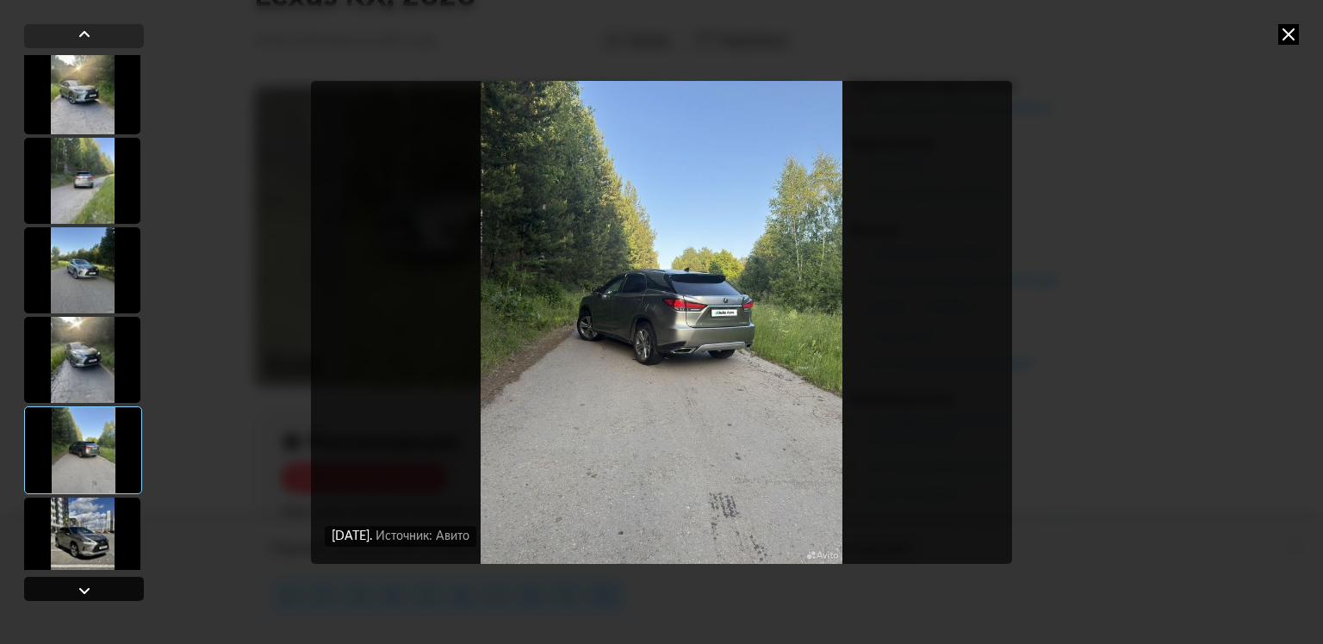
click at [87, 590] on div at bounding box center [84, 591] width 21 height 21
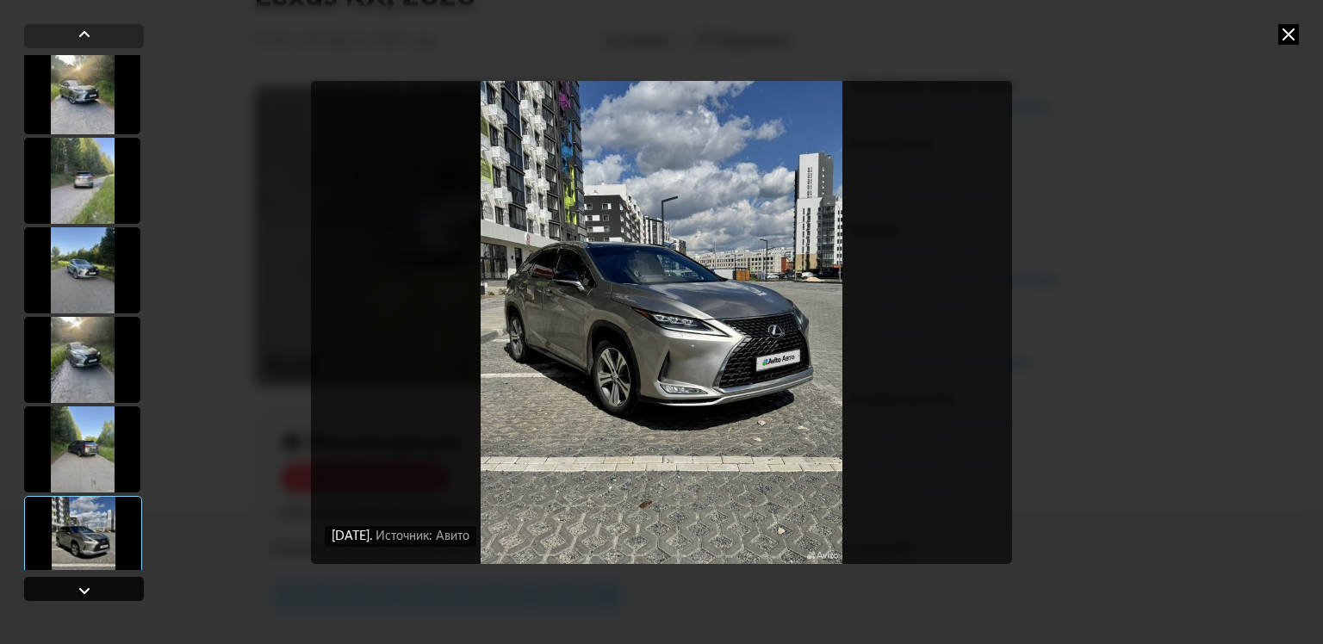
click at [87, 590] on div at bounding box center [84, 591] width 21 height 21
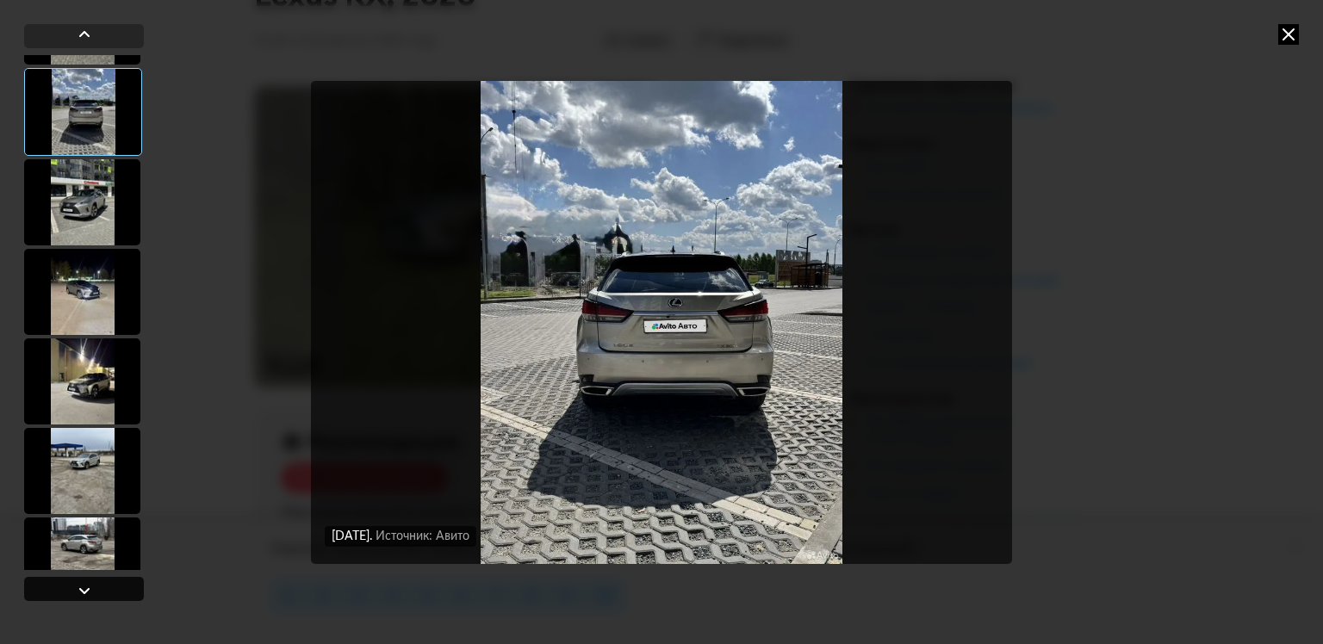
click at [87, 590] on div at bounding box center [84, 591] width 21 height 21
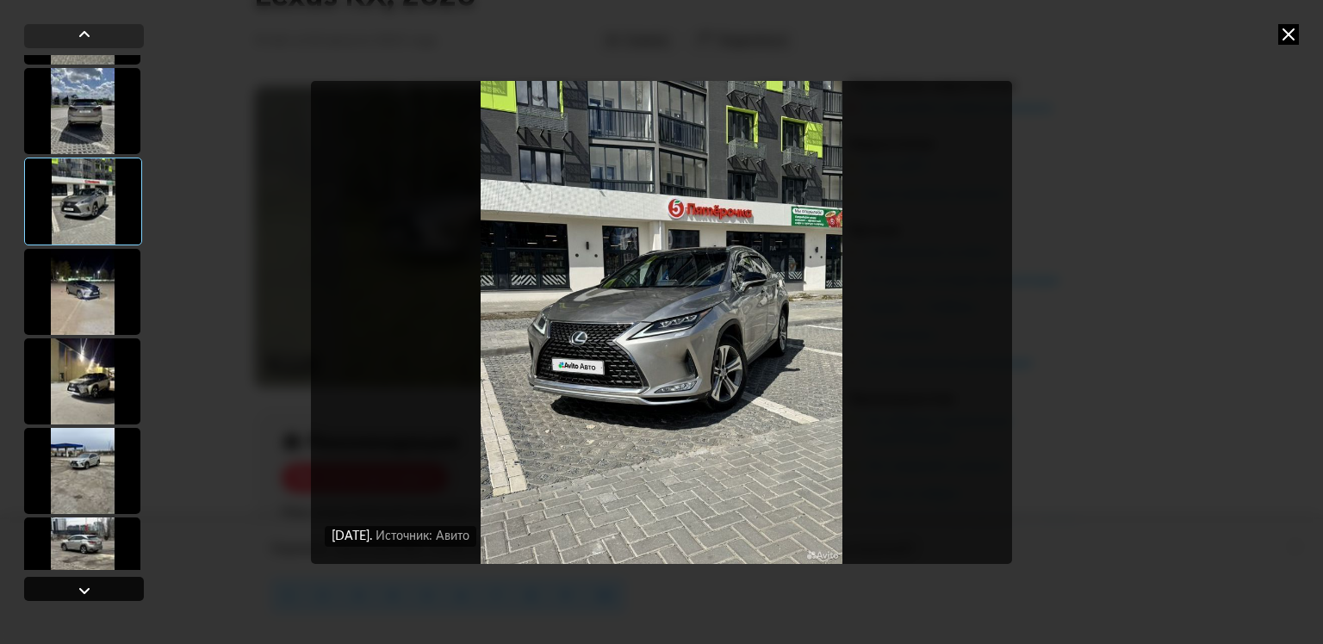
click at [87, 590] on div at bounding box center [84, 591] width 21 height 21
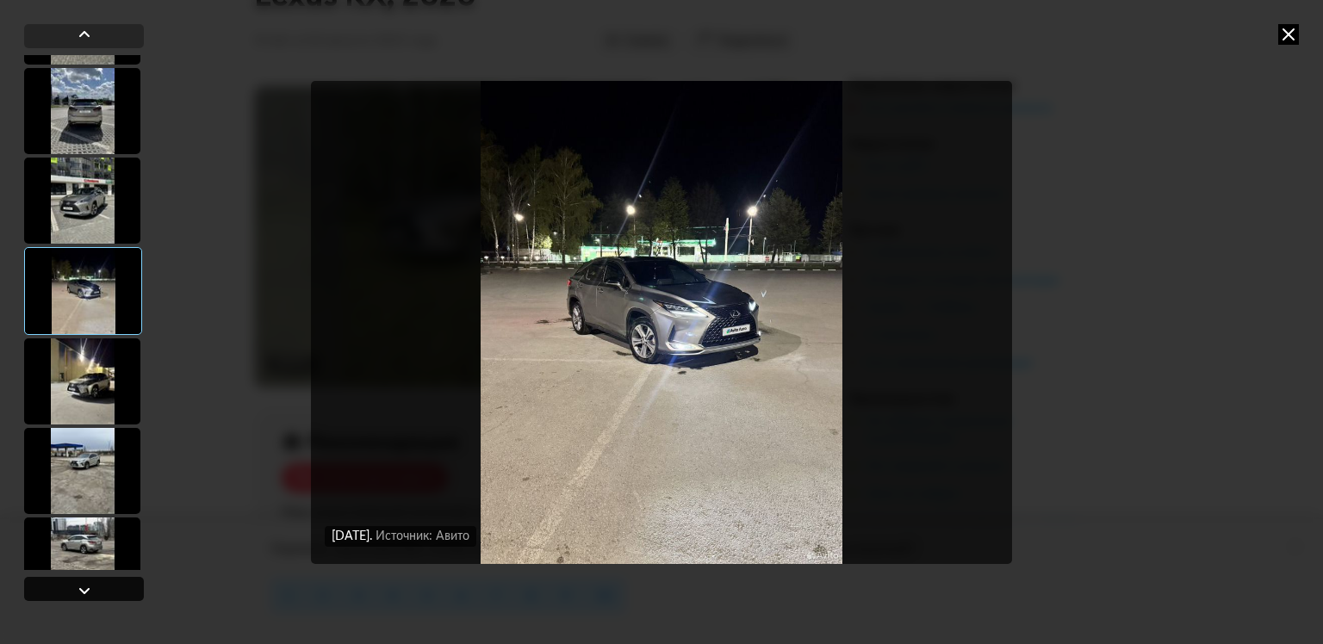
click at [87, 590] on div at bounding box center [84, 591] width 21 height 21
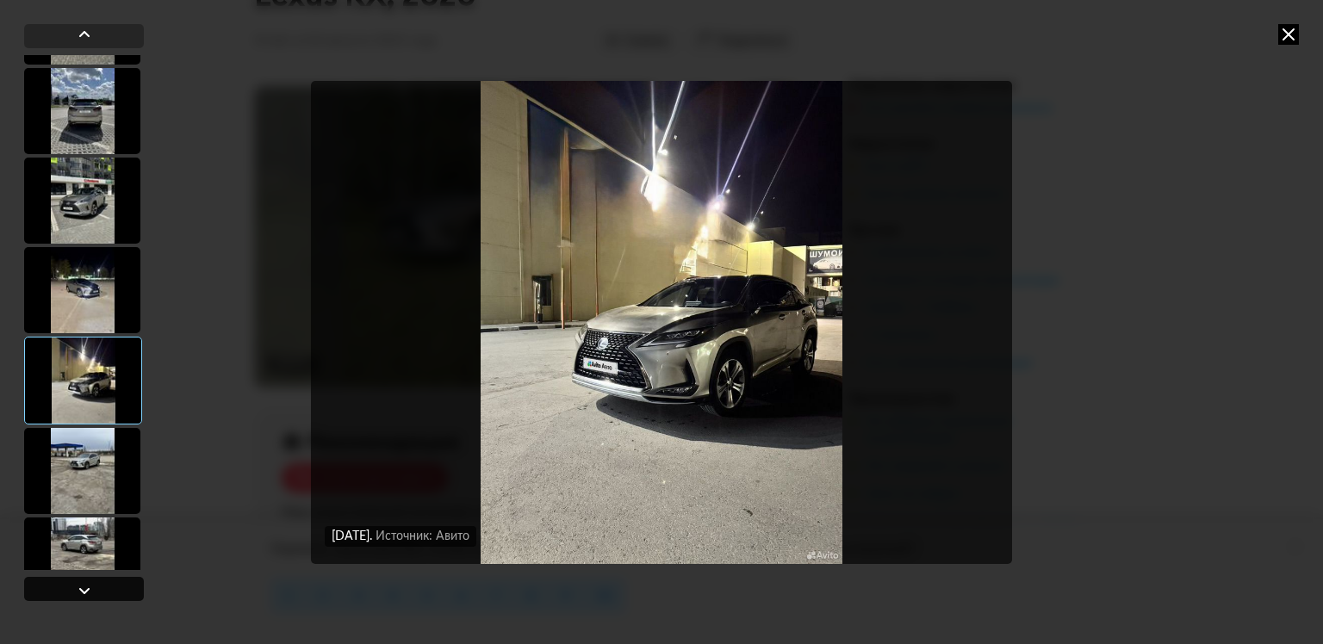
click at [87, 590] on div at bounding box center [84, 591] width 21 height 21
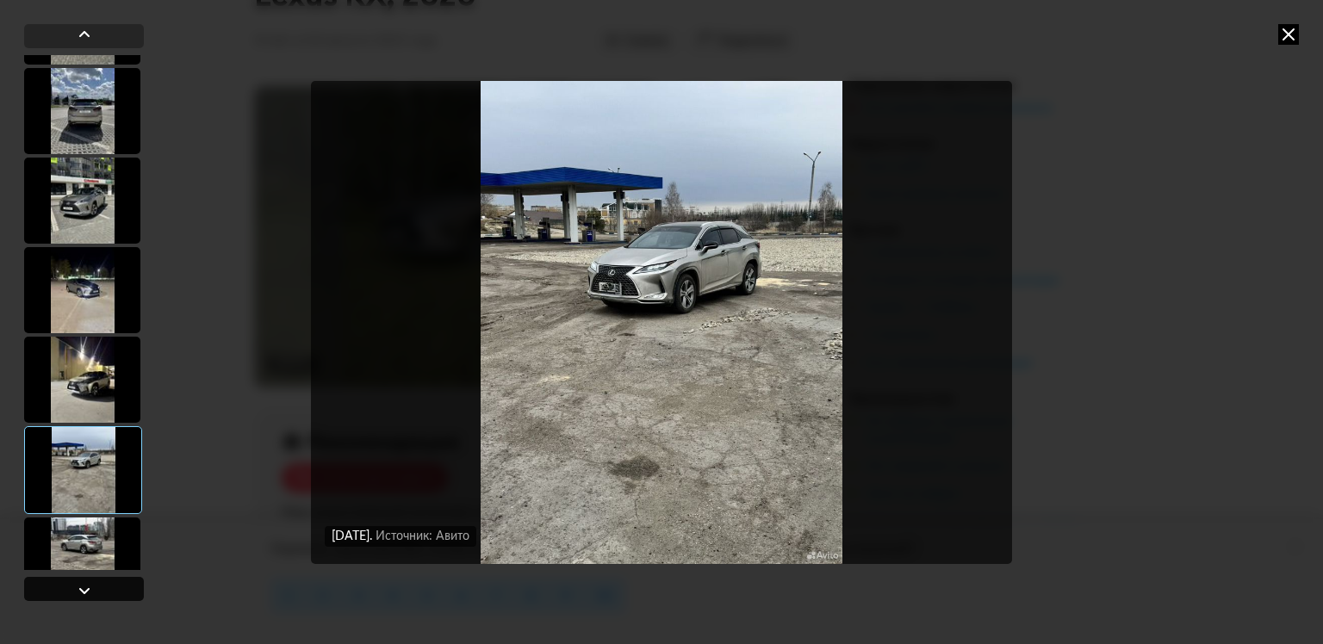
click at [87, 590] on div at bounding box center [84, 591] width 21 height 21
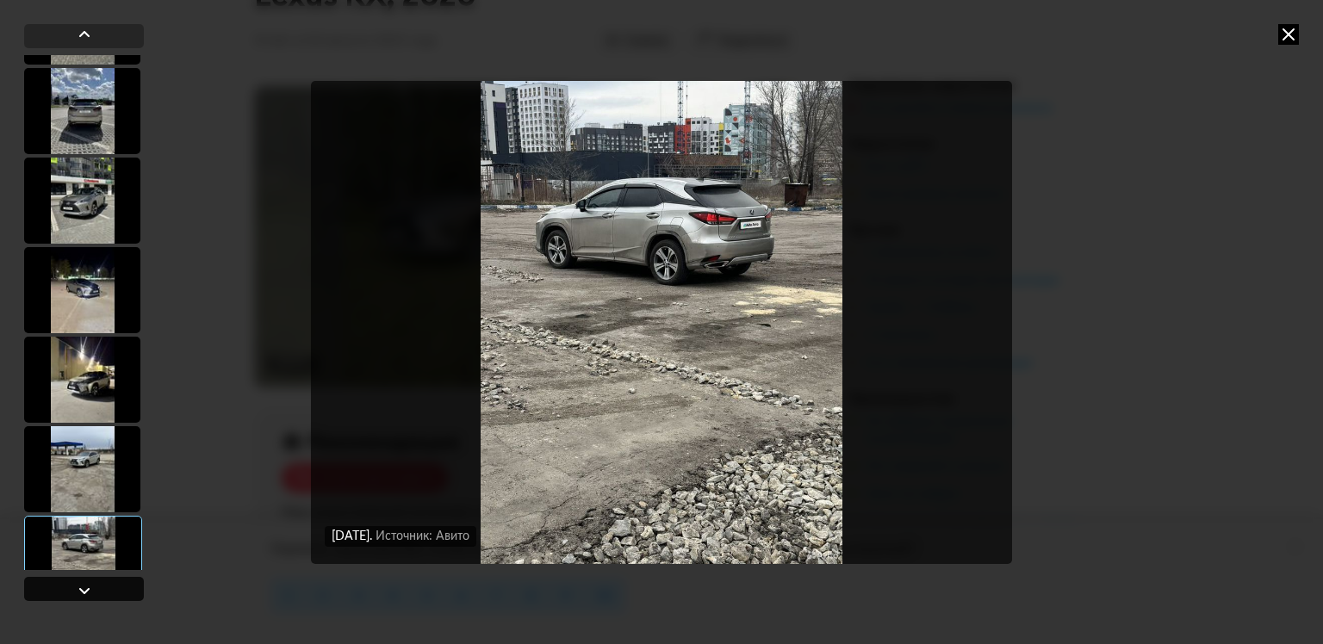
click at [87, 590] on div at bounding box center [84, 591] width 21 height 21
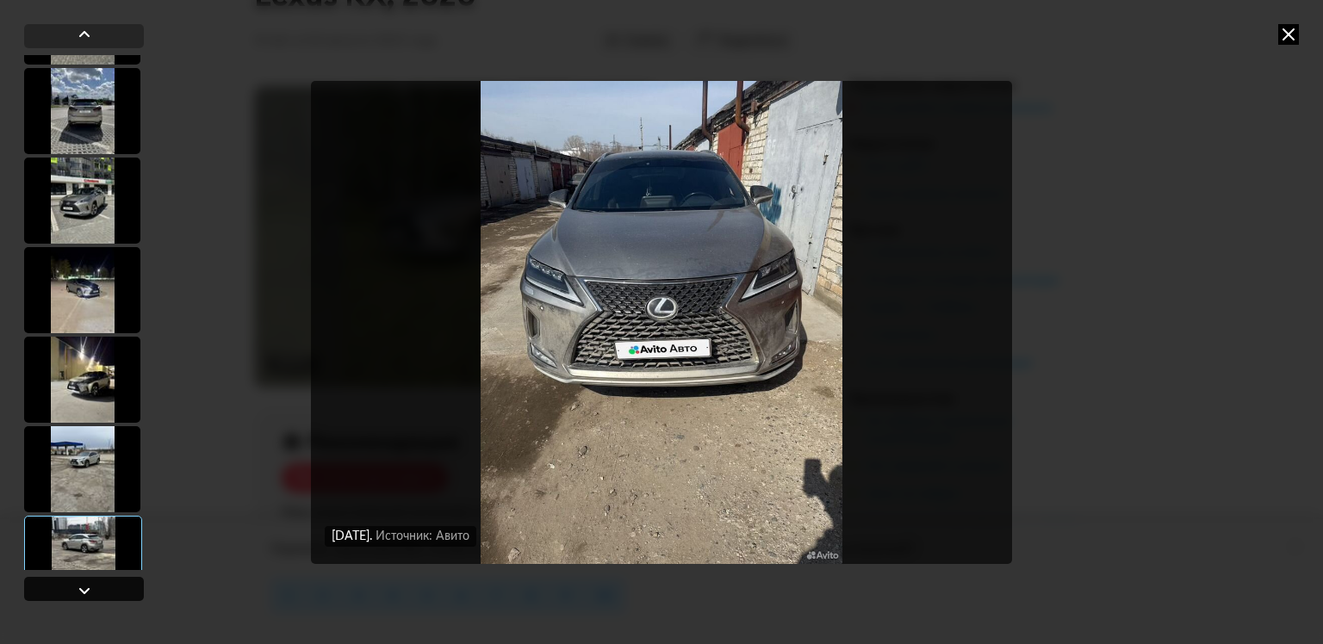
scroll to position [1579, 0]
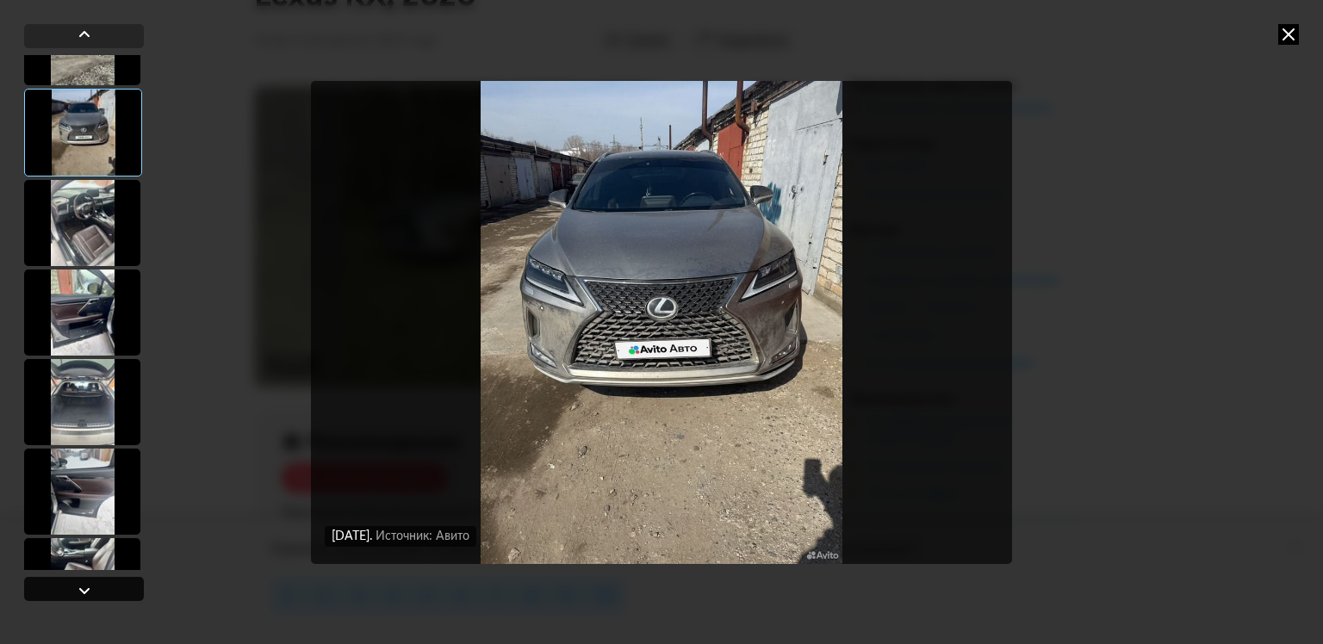
click at [87, 590] on div at bounding box center [84, 591] width 21 height 21
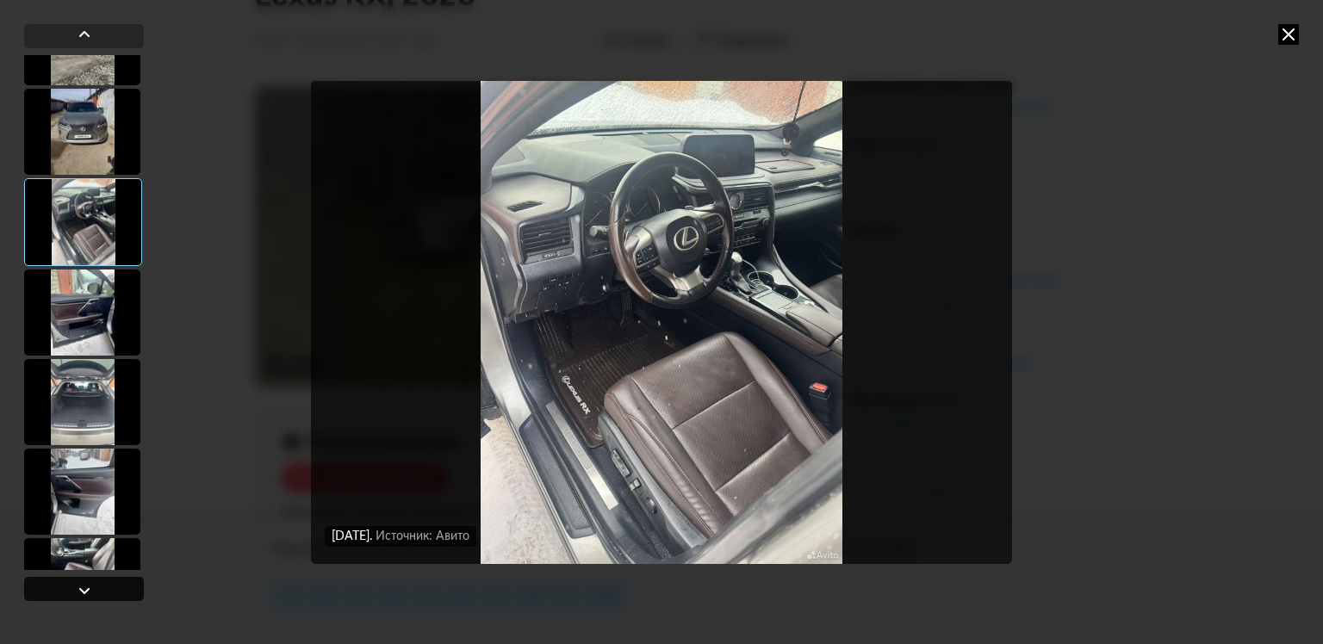
click at [87, 590] on div at bounding box center [84, 591] width 21 height 21
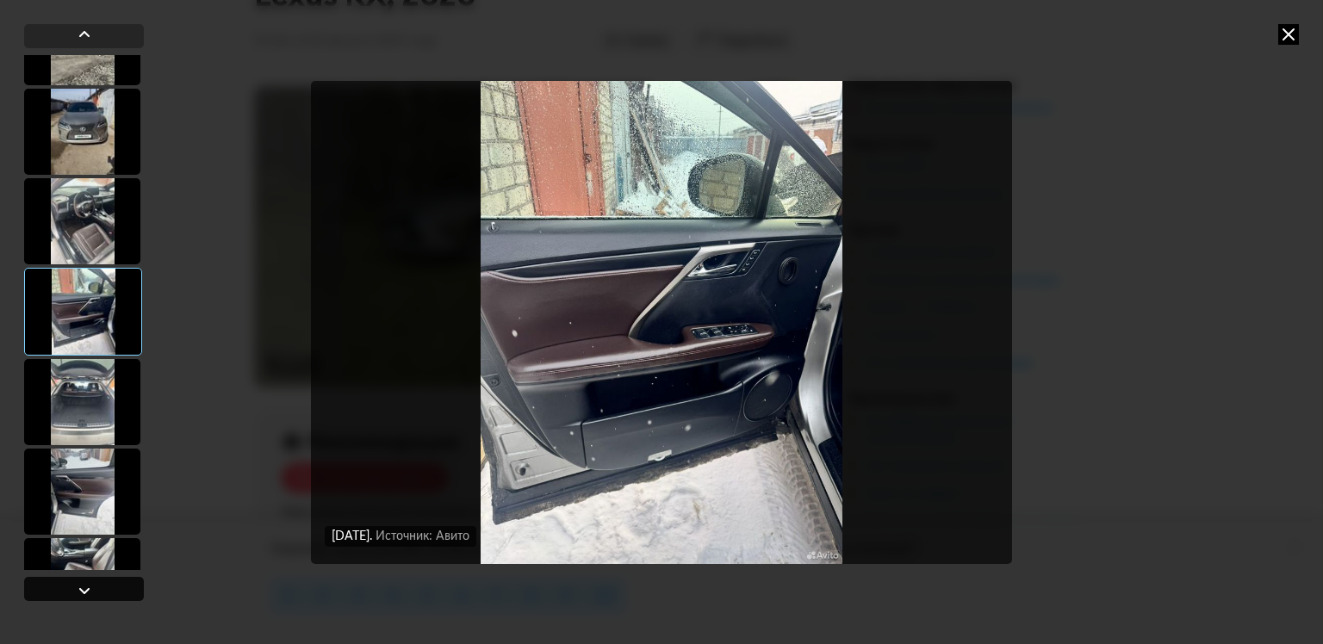
click at [87, 590] on div at bounding box center [84, 591] width 21 height 21
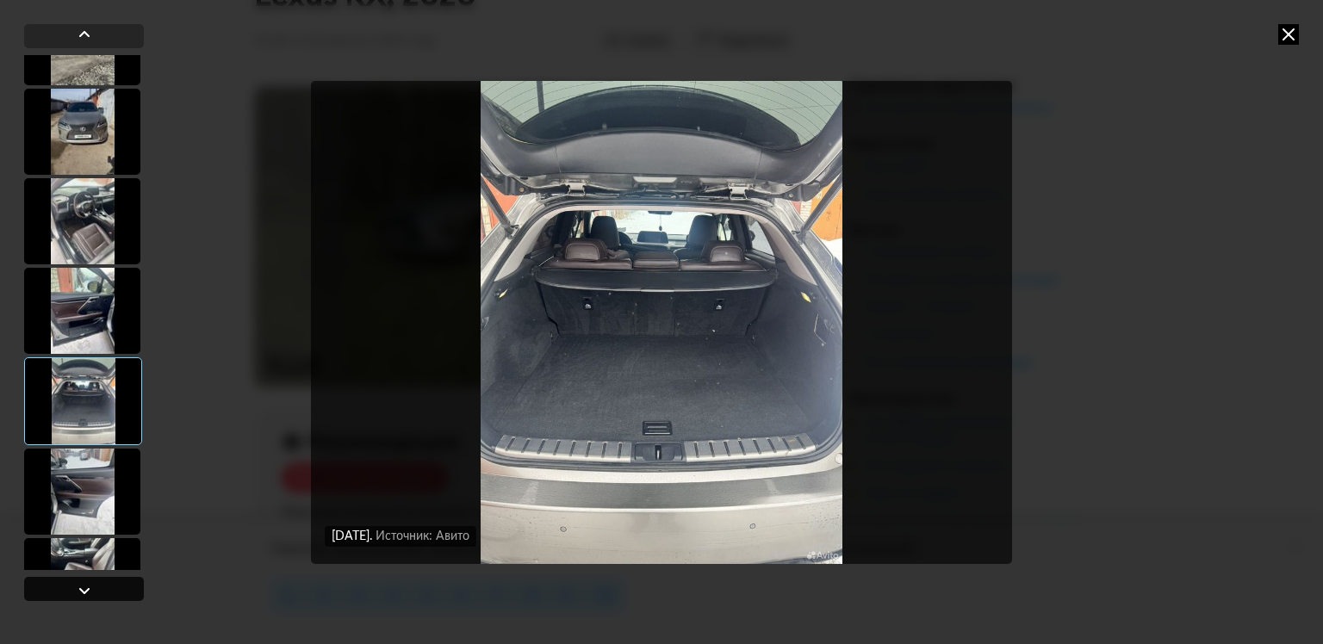
click at [87, 590] on div at bounding box center [84, 591] width 21 height 21
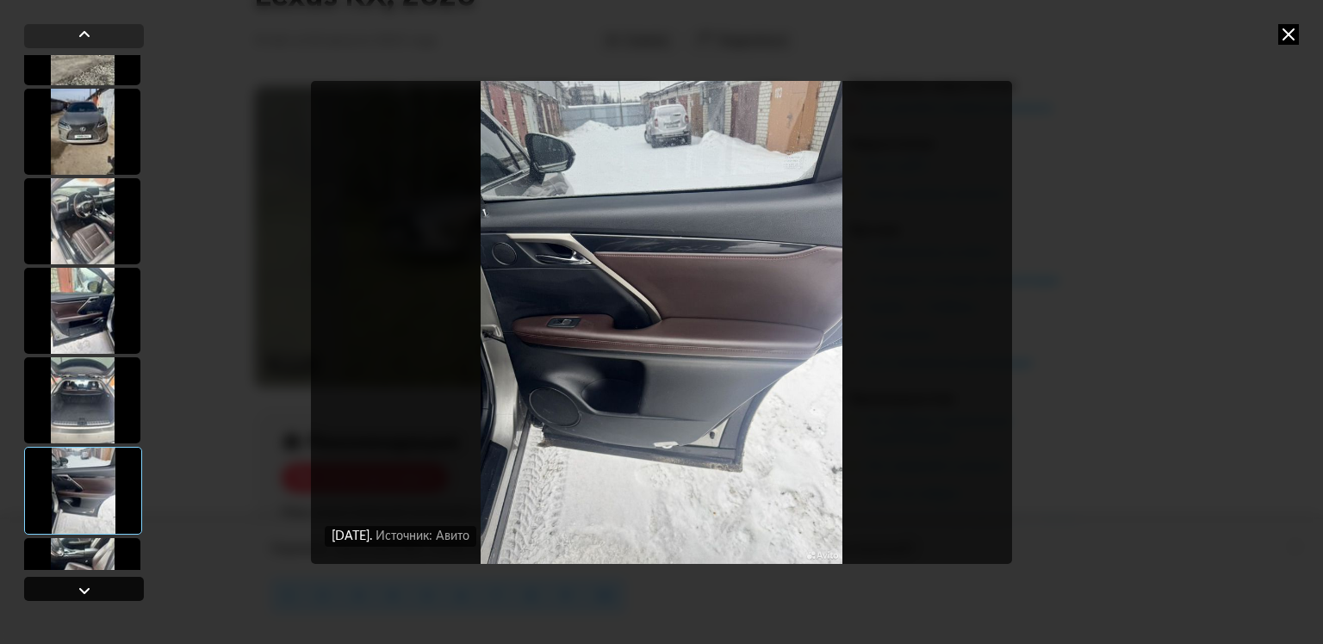
click at [87, 590] on div at bounding box center [84, 591] width 21 height 21
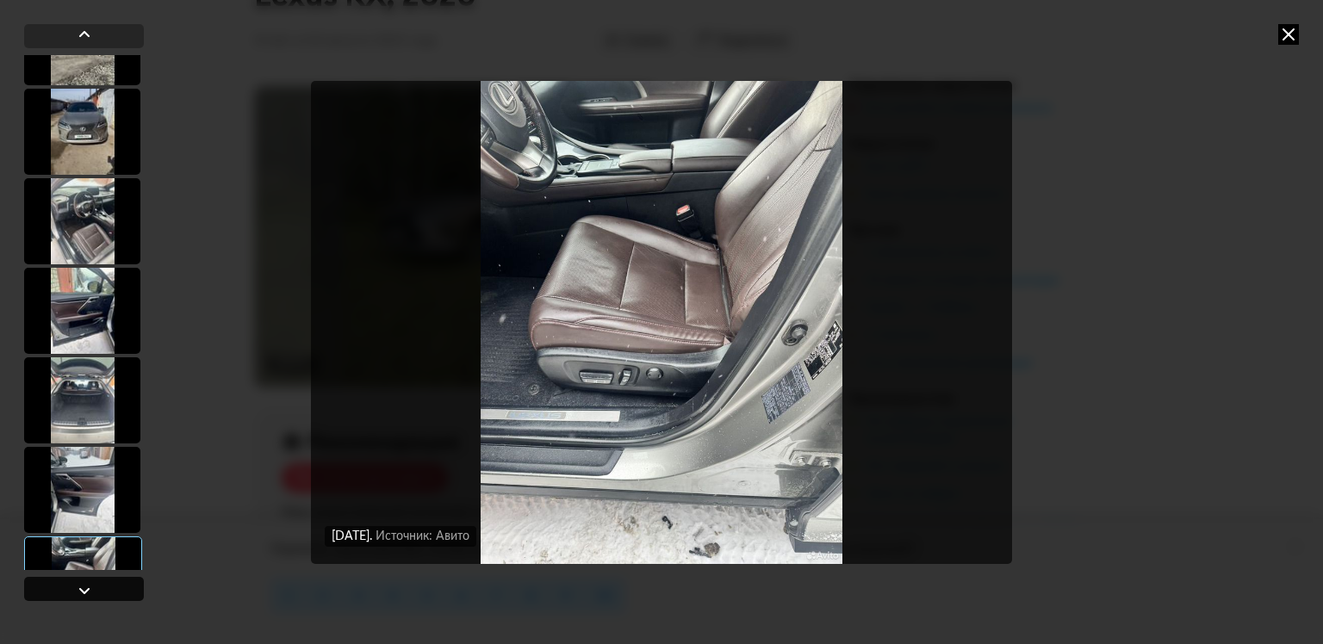
click at [87, 590] on div at bounding box center [84, 591] width 21 height 21
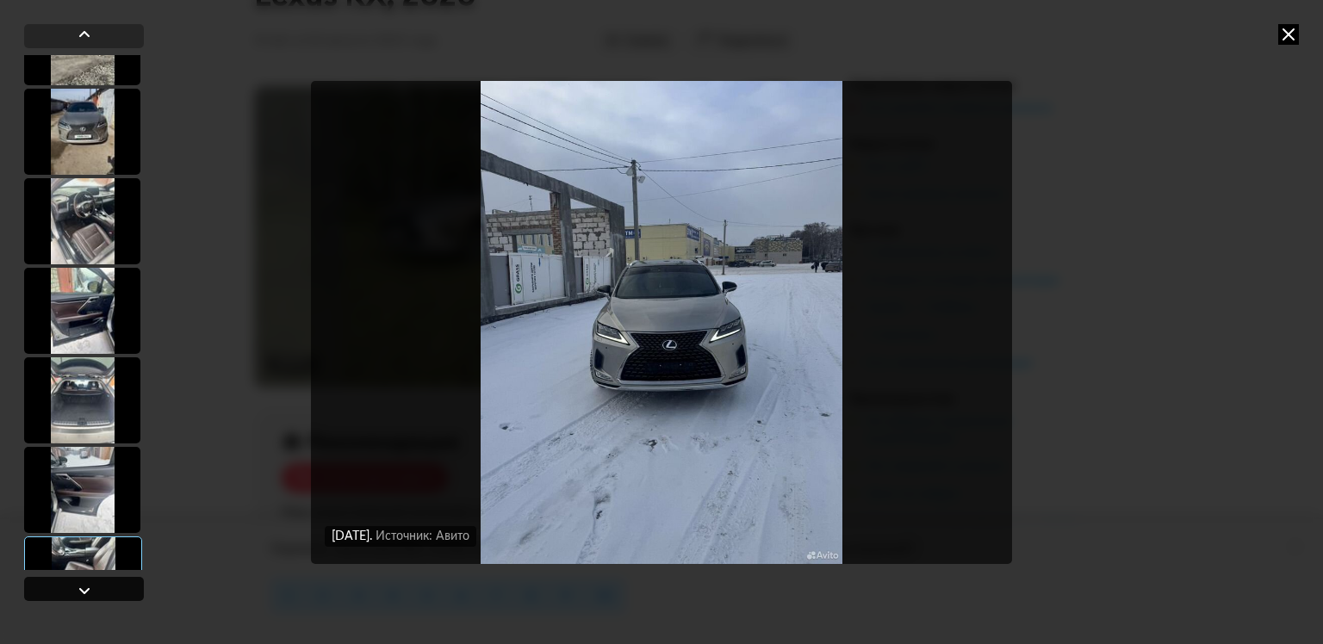
scroll to position [2096, 0]
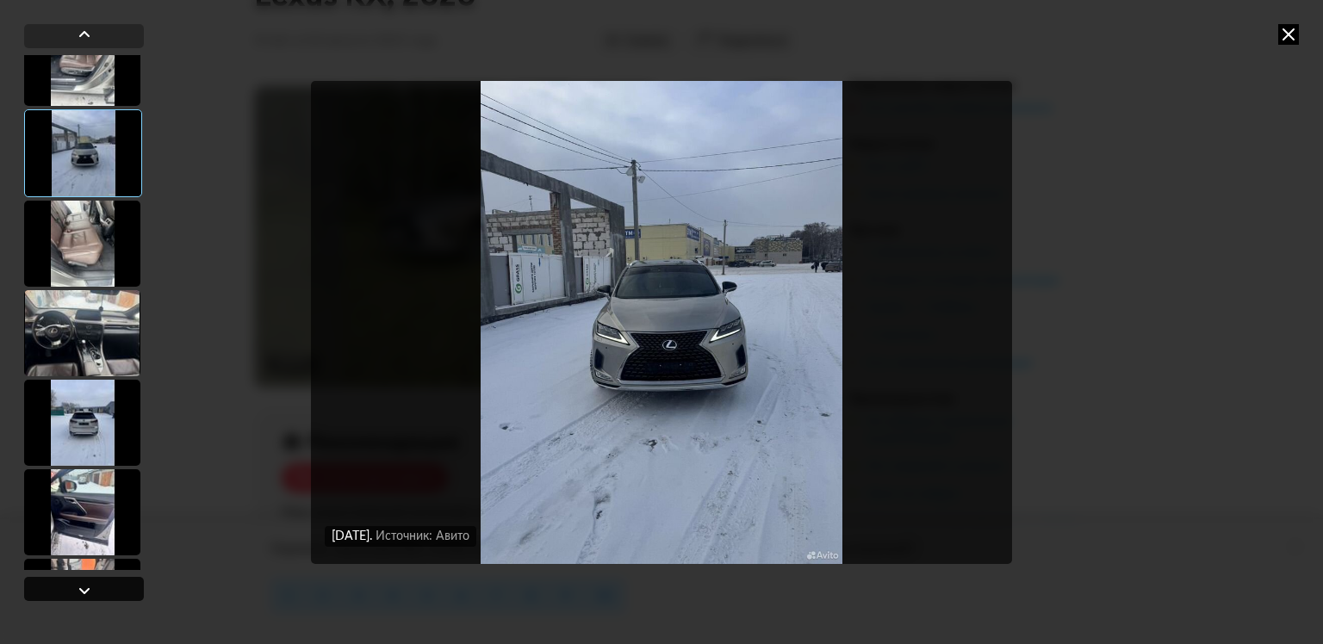
click at [87, 590] on div at bounding box center [84, 591] width 21 height 21
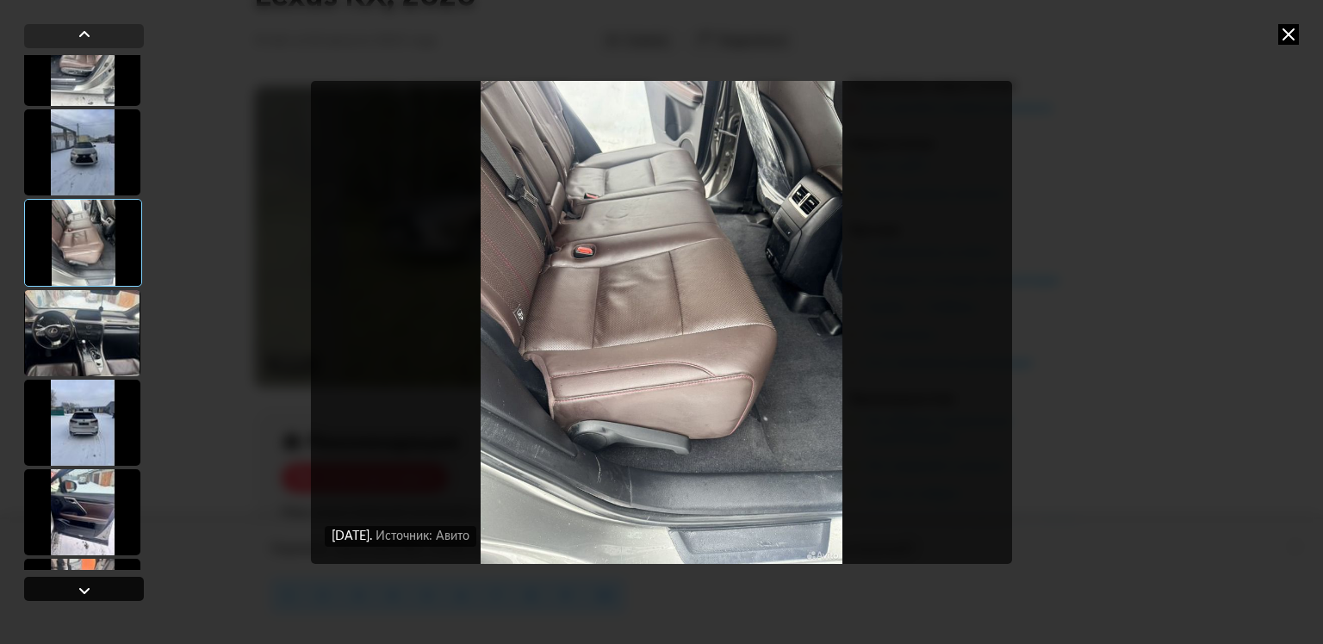
click at [87, 590] on div at bounding box center [84, 591] width 21 height 21
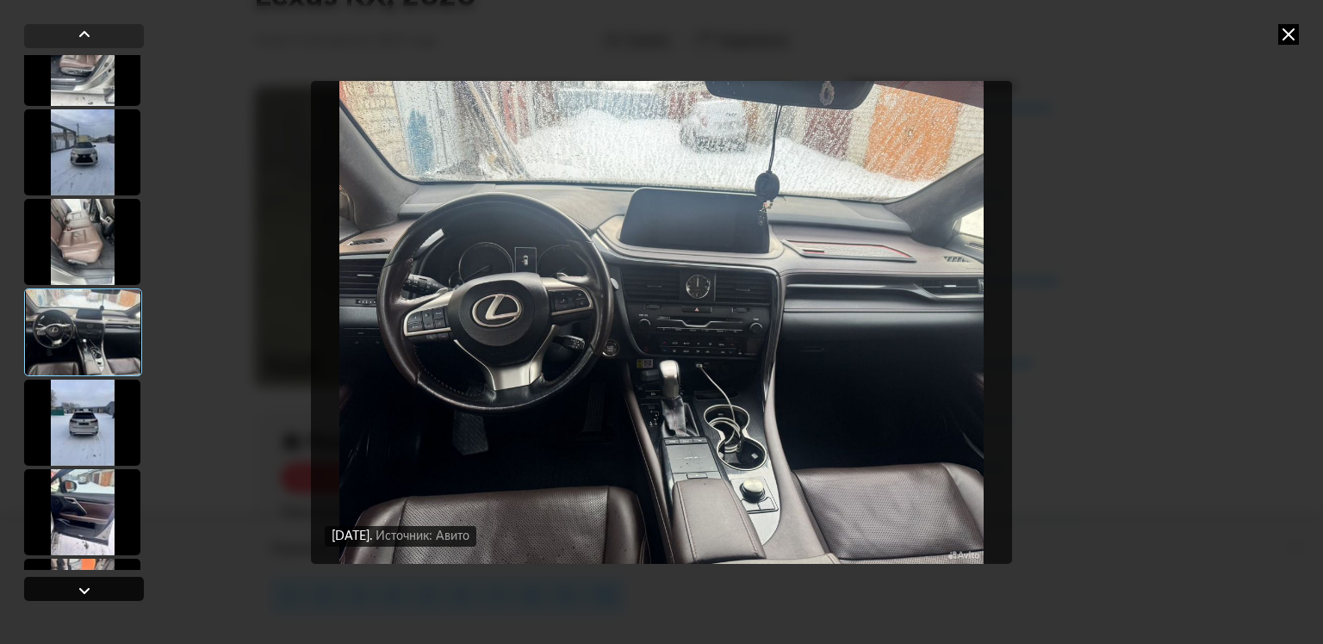
click at [87, 590] on div at bounding box center [84, 591] width 21 height 21
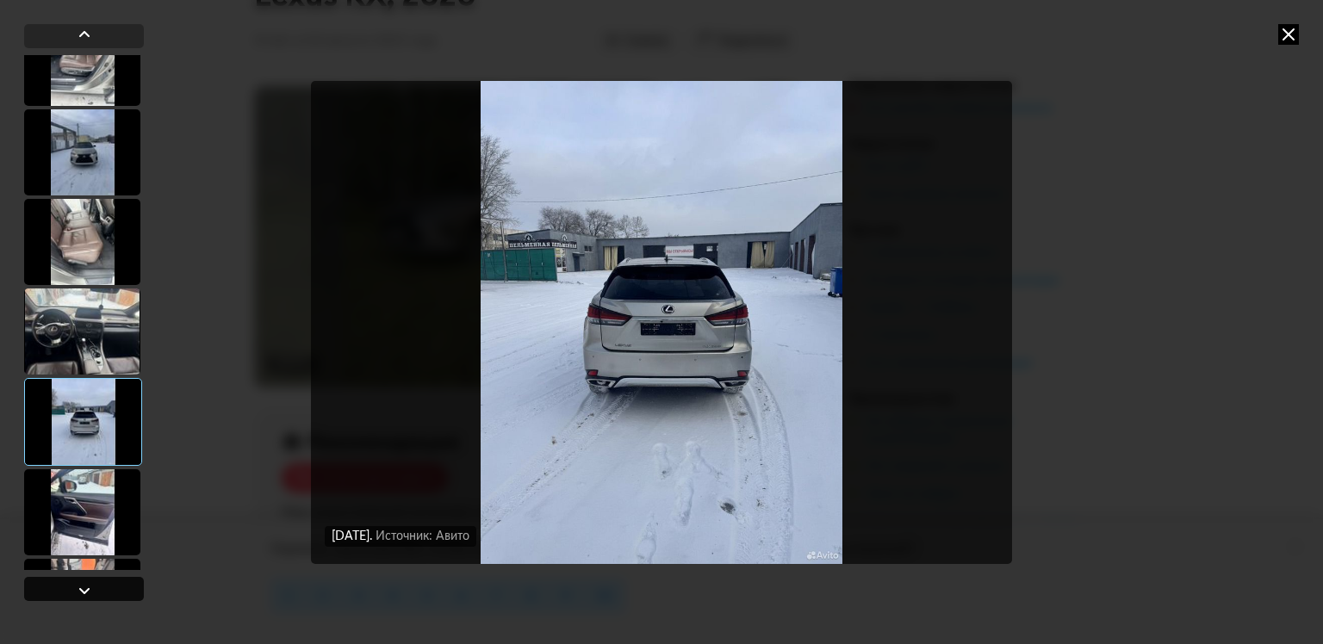
click at [87, 590] on div at bounding box center [84, 591] width 21 height 21
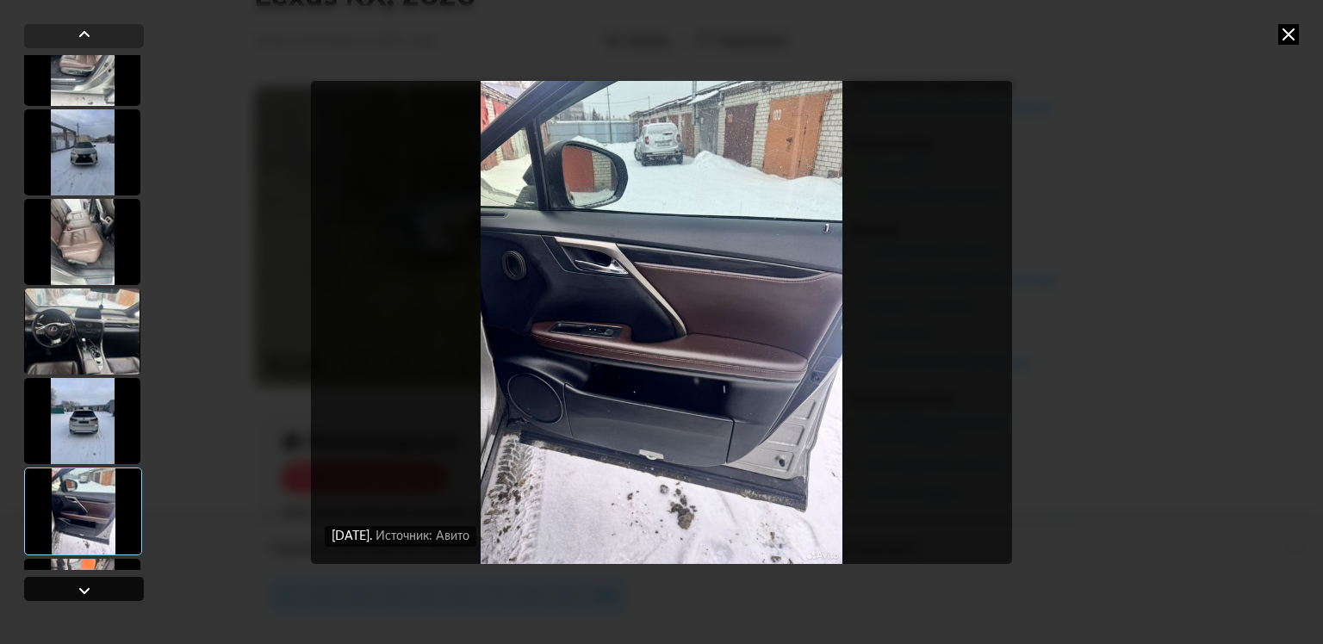
click at [87, 590] on div at bounding box center [84, 591] width 21 height 21
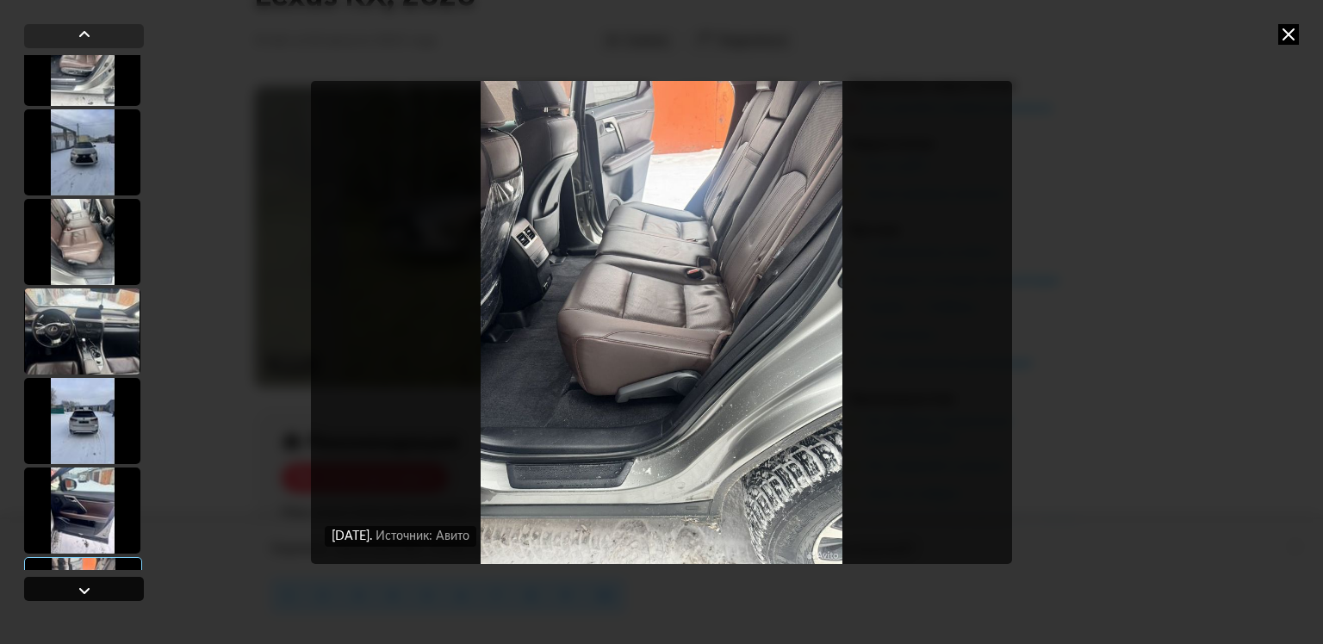
click at [87, 590] on div at bounding box center [84, 591] width 21 height 21
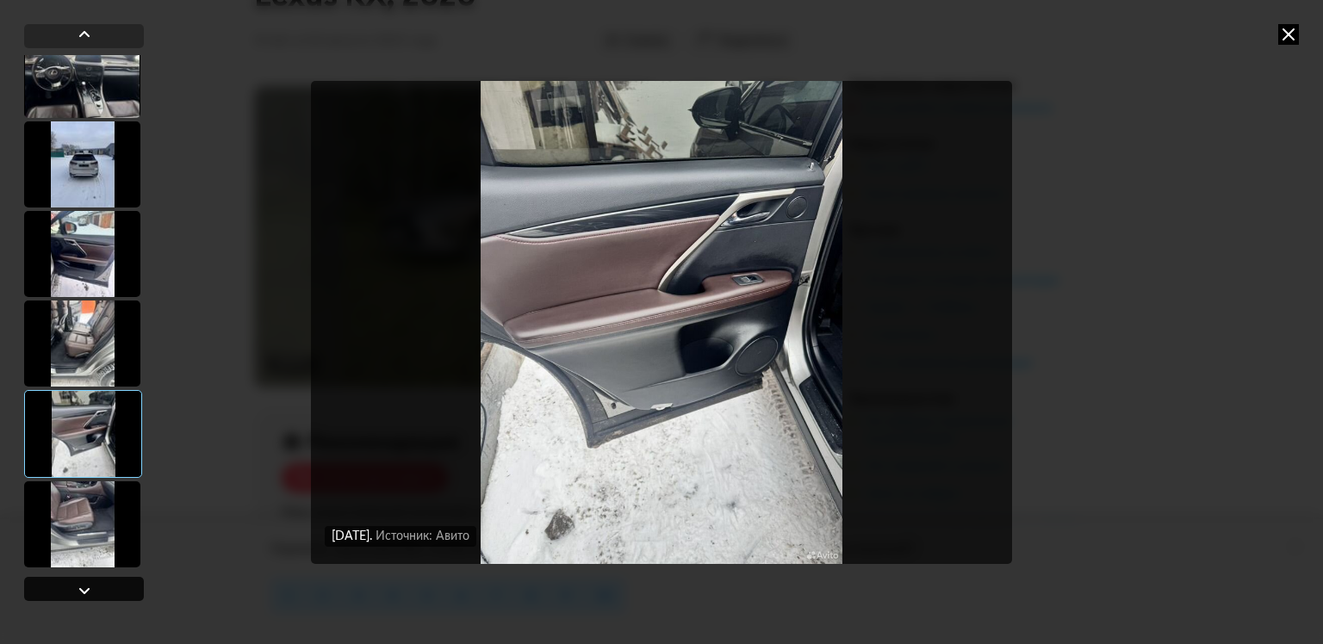
click at [87, 590] on div at bounding box center [84, 591] width 21 height 21
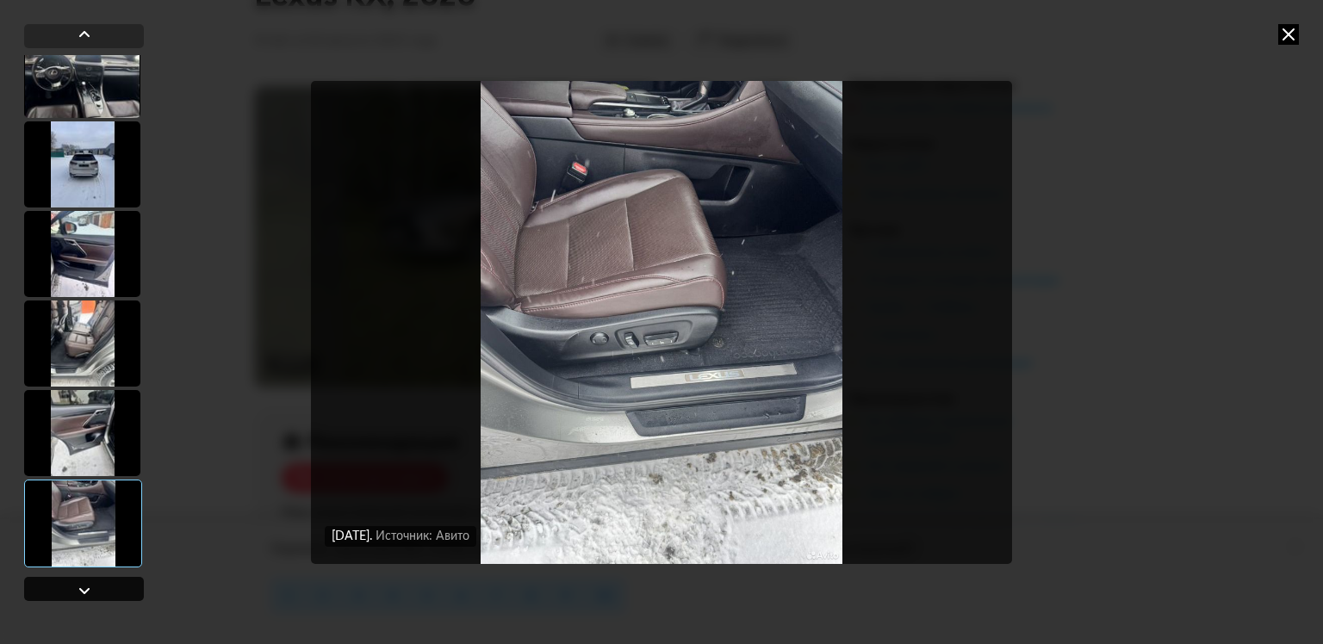
click at [87, 590] on div at bounding box center [84, 591] width 21 height 21
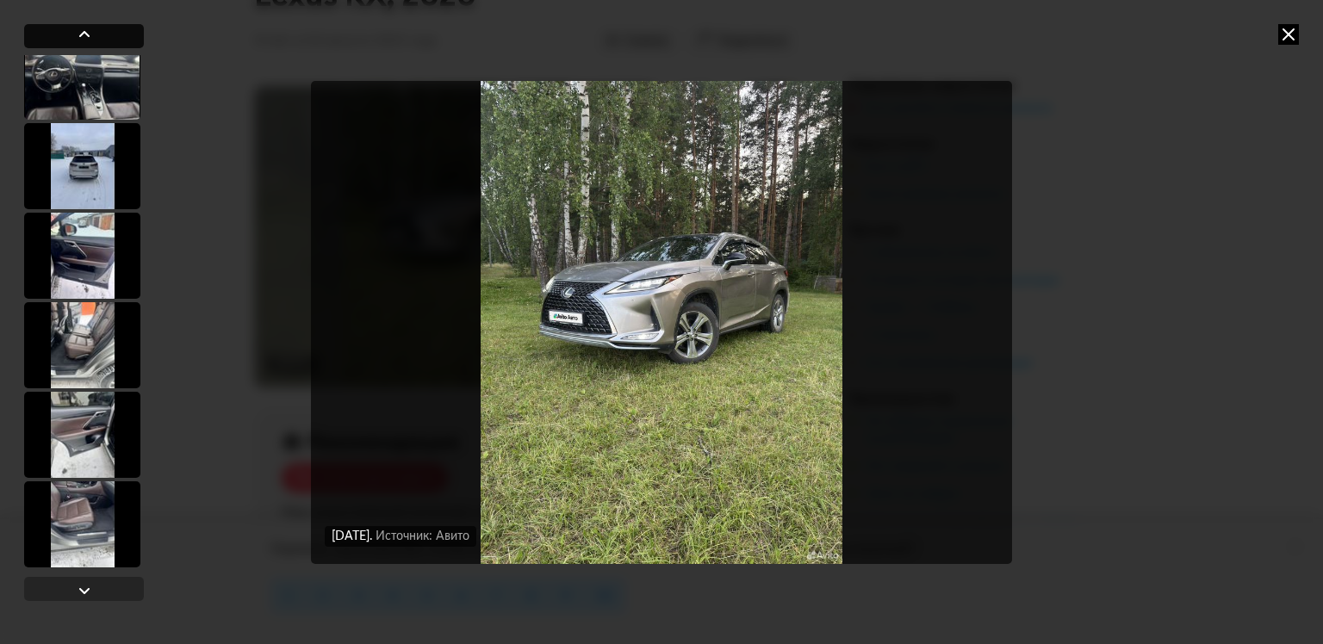
click at [88, 31] on div at bounding box center [84, 34] width 21 height 21
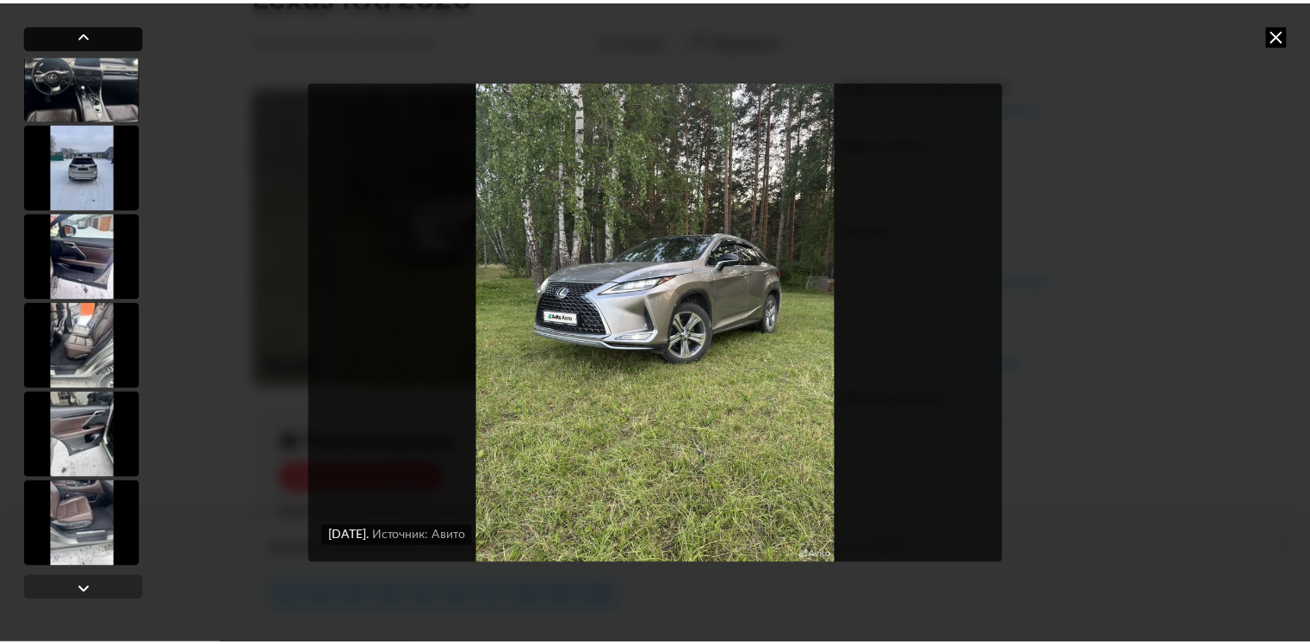
scroll to position [0, 0]
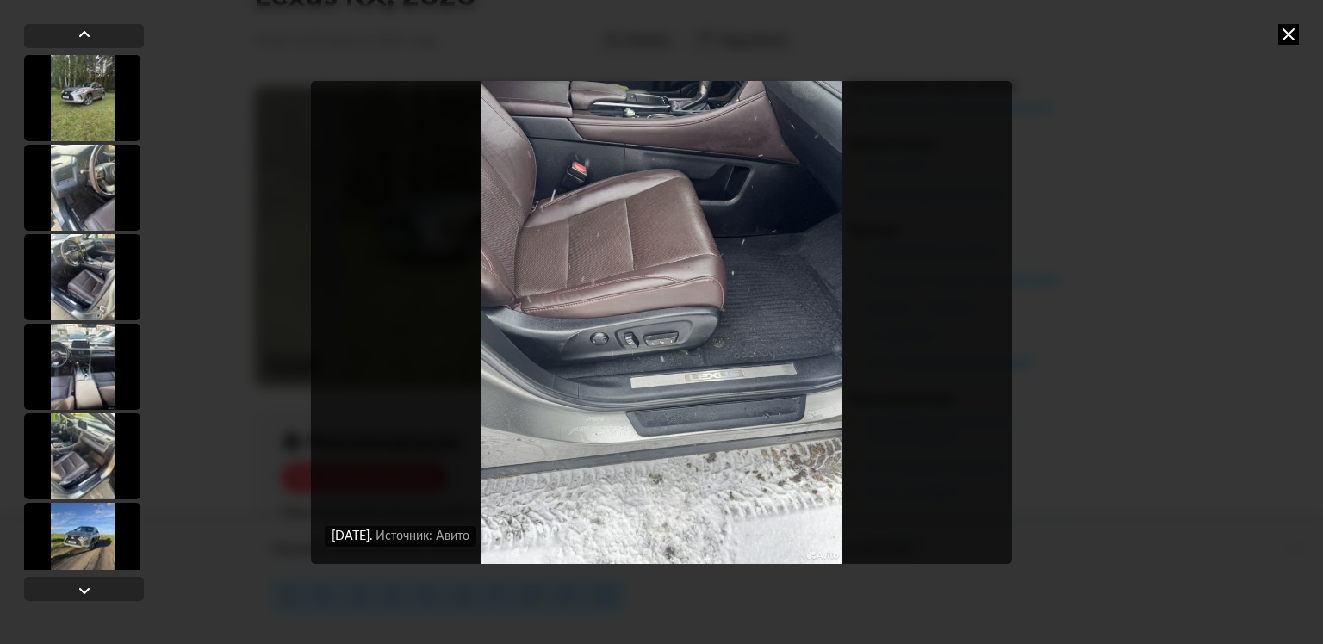
click at [1290, 39] on icon at bounding box center [1288, 34] width 21 height 21
